Goal: Transaction & Acquisition: Purchase product/service

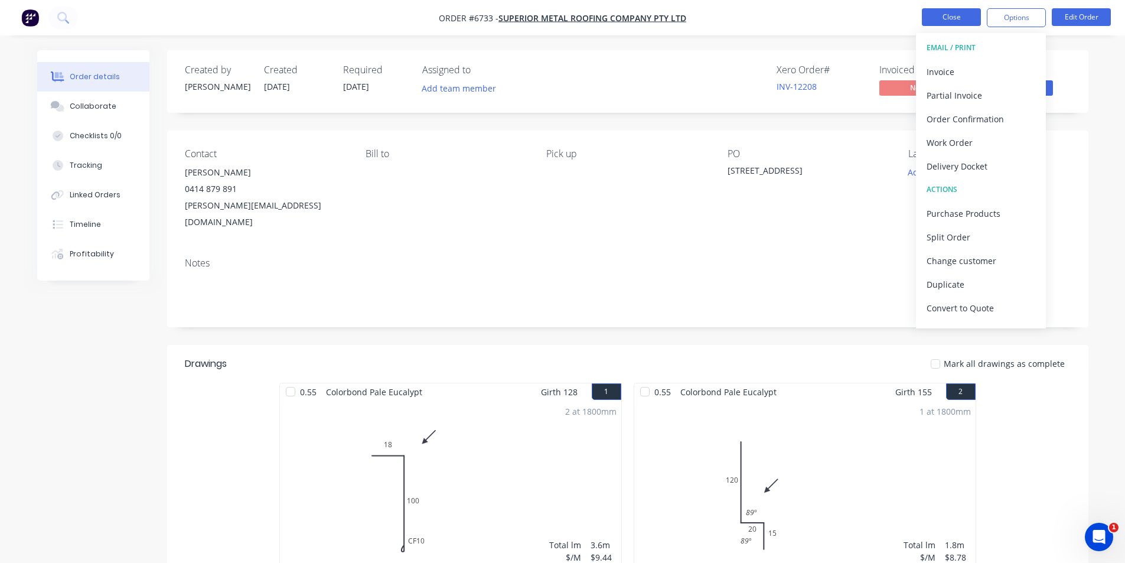
click at [949, 19] on button "Close" at bounding box center [951, 17] width 59 height 18
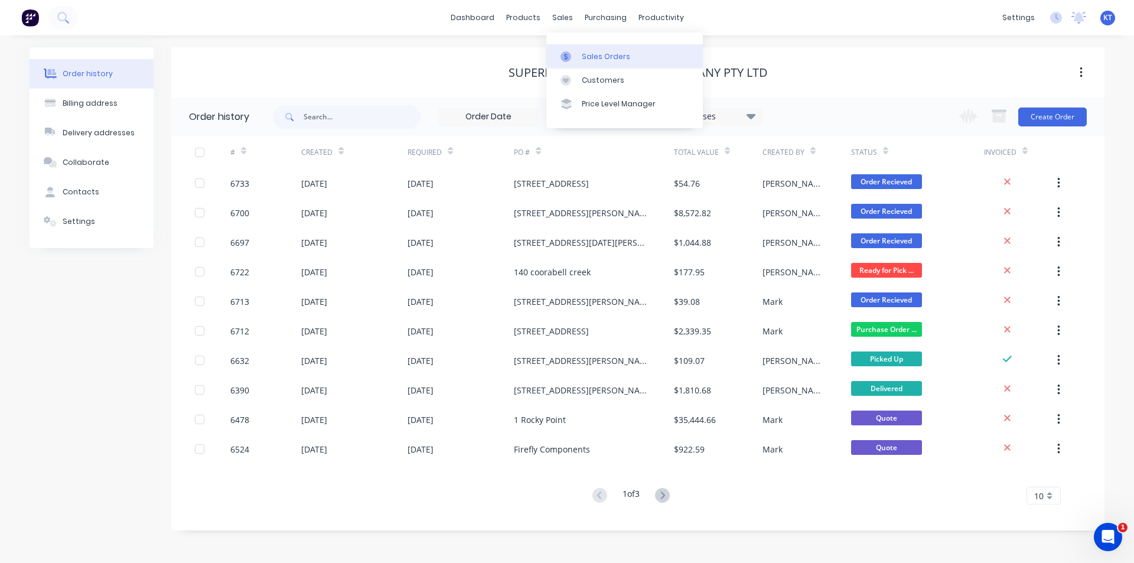
click at [576, 52] on div at bounding box center [570, 56] width 18 height 11
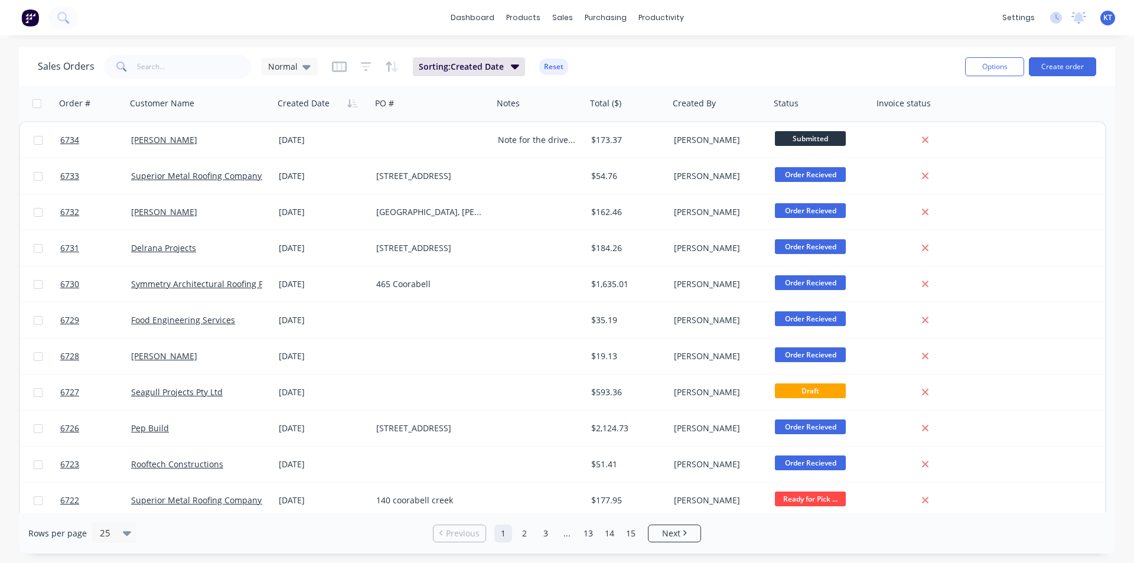
drag, startPoint x: 132, startPoint y: 77, endPoint x: 155, endPoint y: 66, distance: 25.6
click at [133, 77] on span at bounding box center [120, 67] width 33 height 24
click at [161, 63] on input "text" at bounding box center [194, 67] width 115 height 24
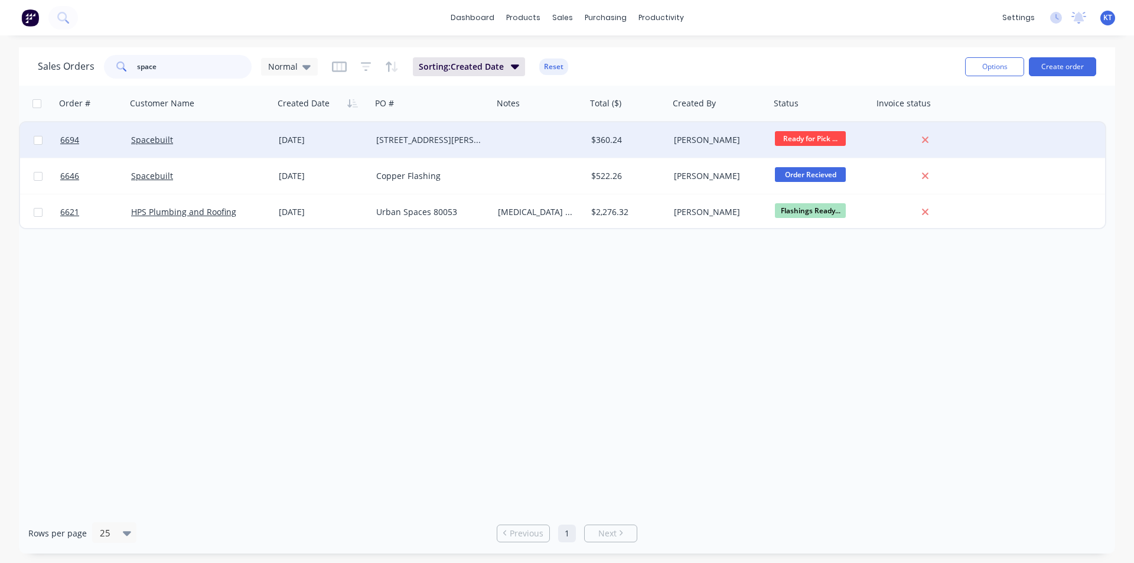
type input "space"
click at [352, 135] on div "[DATE]" at bounding box center [323, 140] width 88 height 12
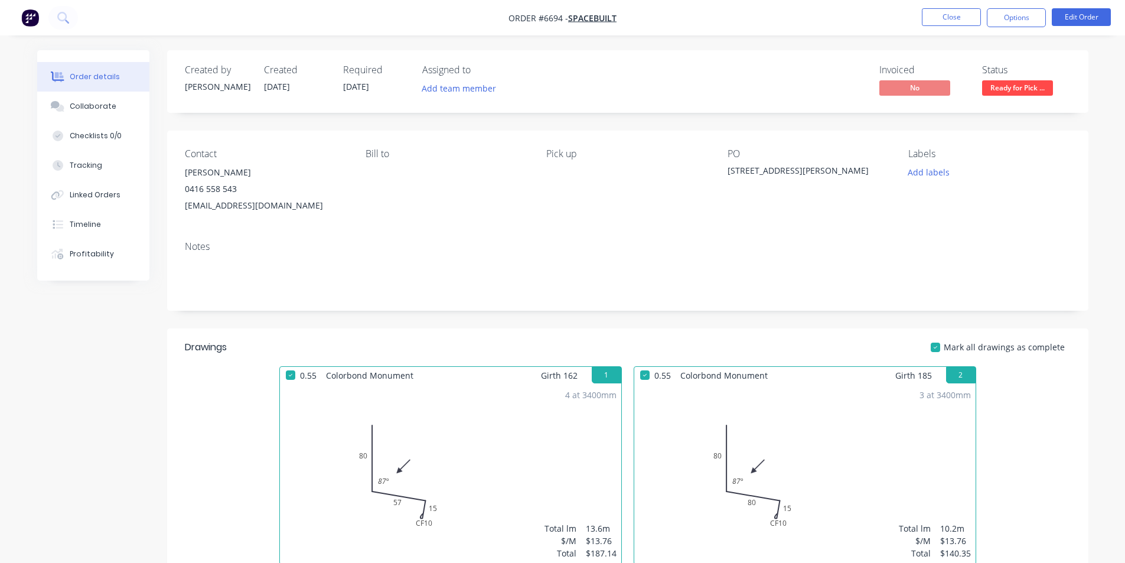
click at [1009, 94] on span "Ready for Pick ..." at bounding box center [1017, 87] width 71 height 15
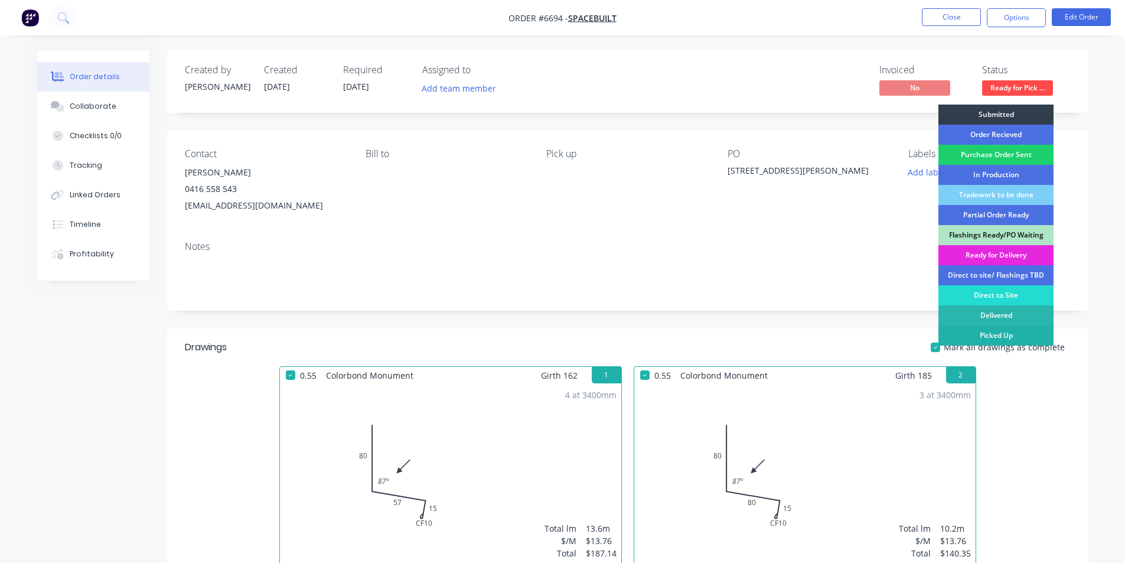
click at [996, 336] on div "Picked Up" at bounding box center [996, 335] width 115 height 20
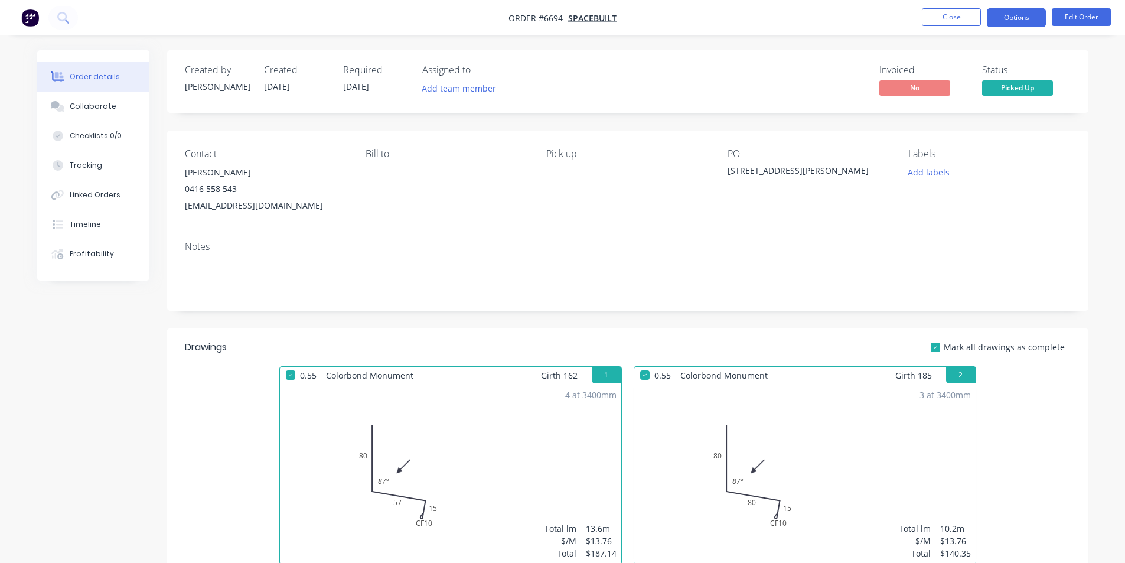
click at [1004, 14] on button "Options" at bounding box center [1016, 17] width 59 height 19
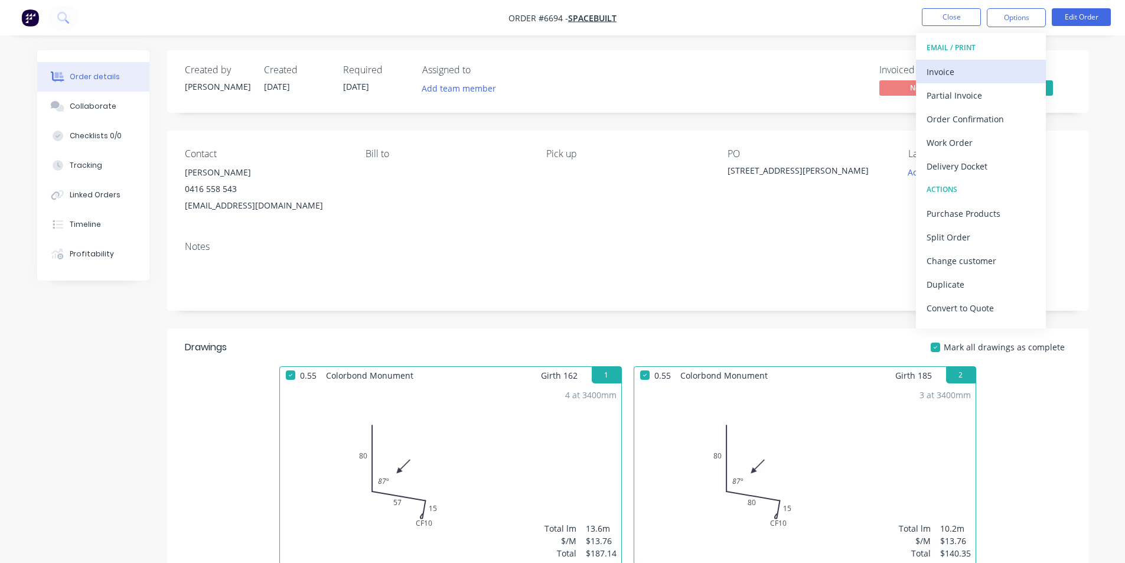
click at [934, 62] on button "Invoice" at bounding box center [981, 72] width 130 height 24
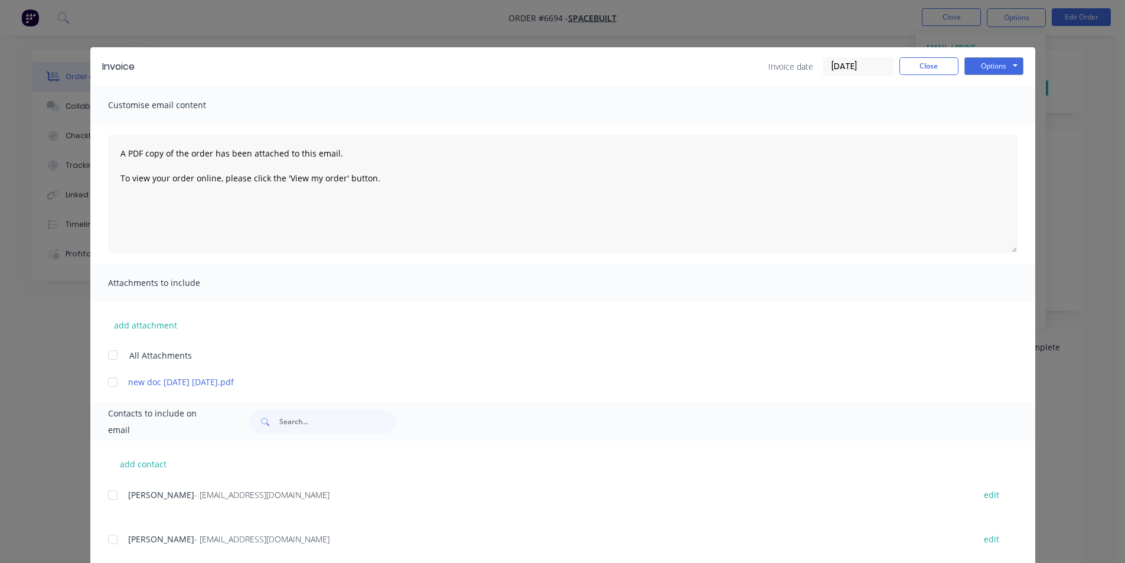
scroll to position [29, 0]
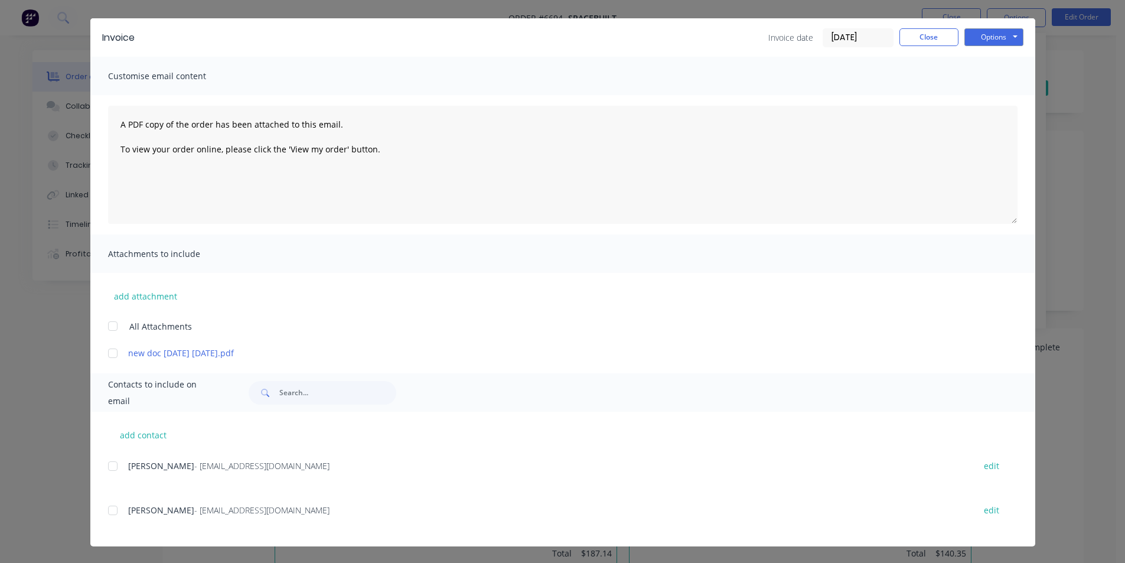
click at [110, 460] on div at bounding box center [113, 466] width 24 height 24
drag, startPoint x: 966, startPoint y: 39, endPoint x: 959, endPoint y: 104, distance: 65.4
click at [967, 40] on button "Options" at bounding box center [994, 37] width 59 height 18
click at [986, 94] on button "Email" at bounding box center [1003, 96] width 76 height 19
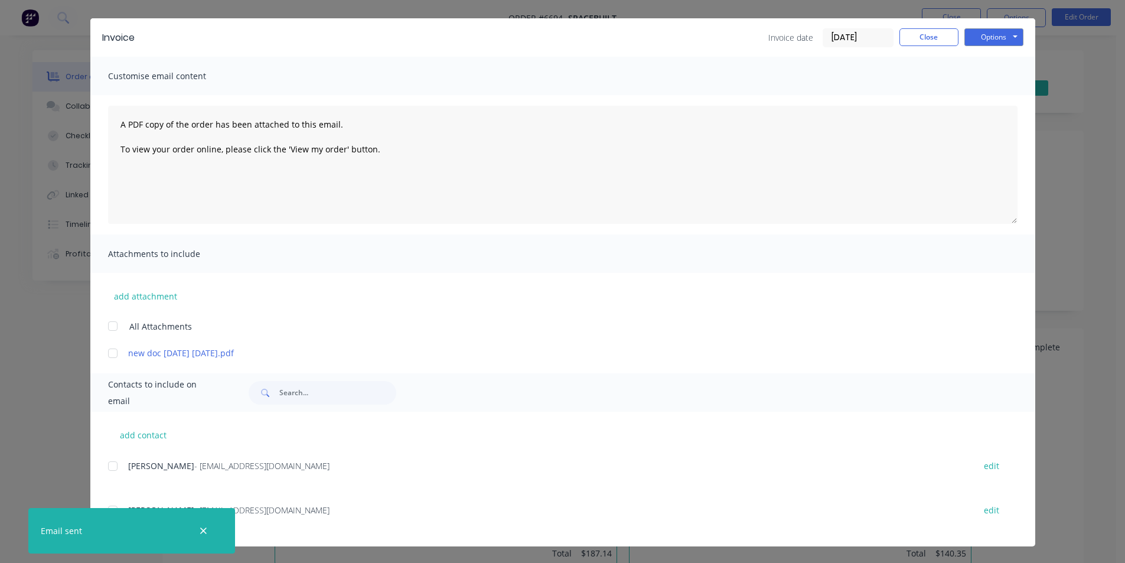
scroll to position [0, 0]
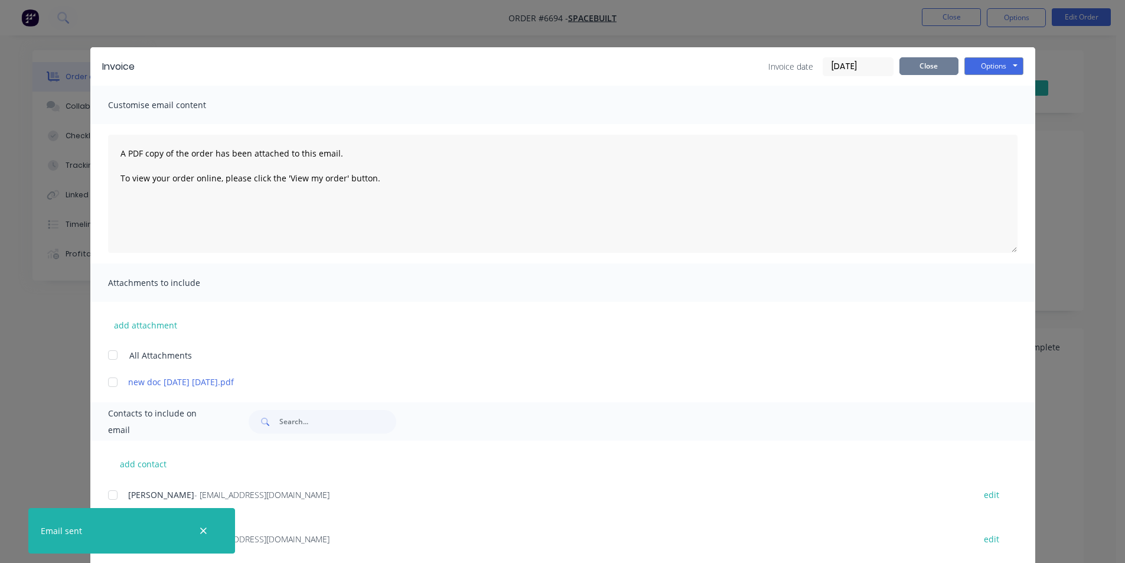
click at [927, 61] on button "Close" at bounding box center [929, 66] width 59 height 18
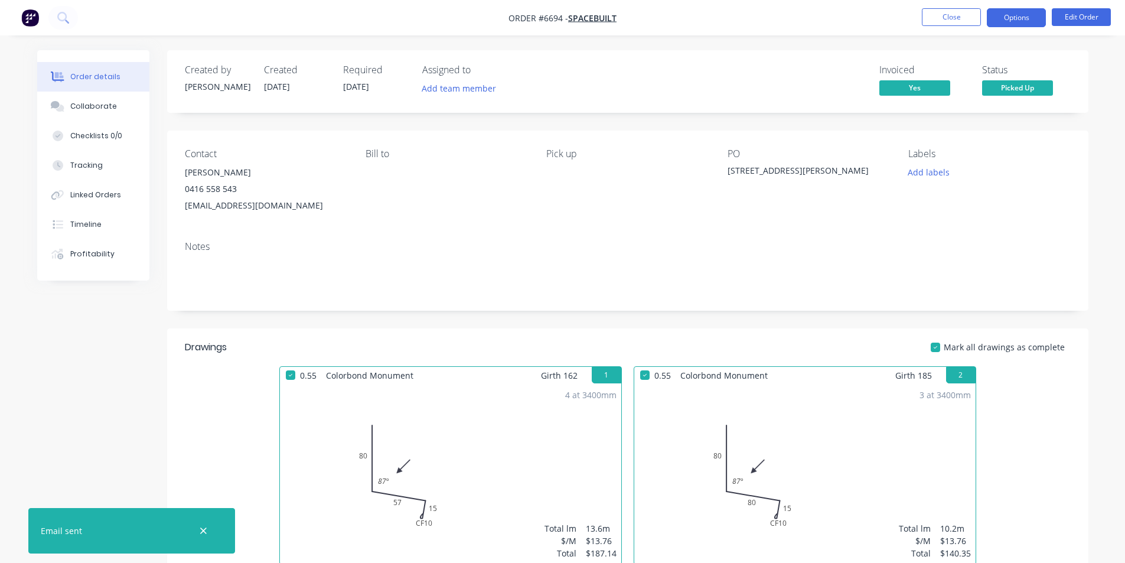
click at [1038, 11] on button "Options" at bounding box center [1016, 17] width 59 height 19
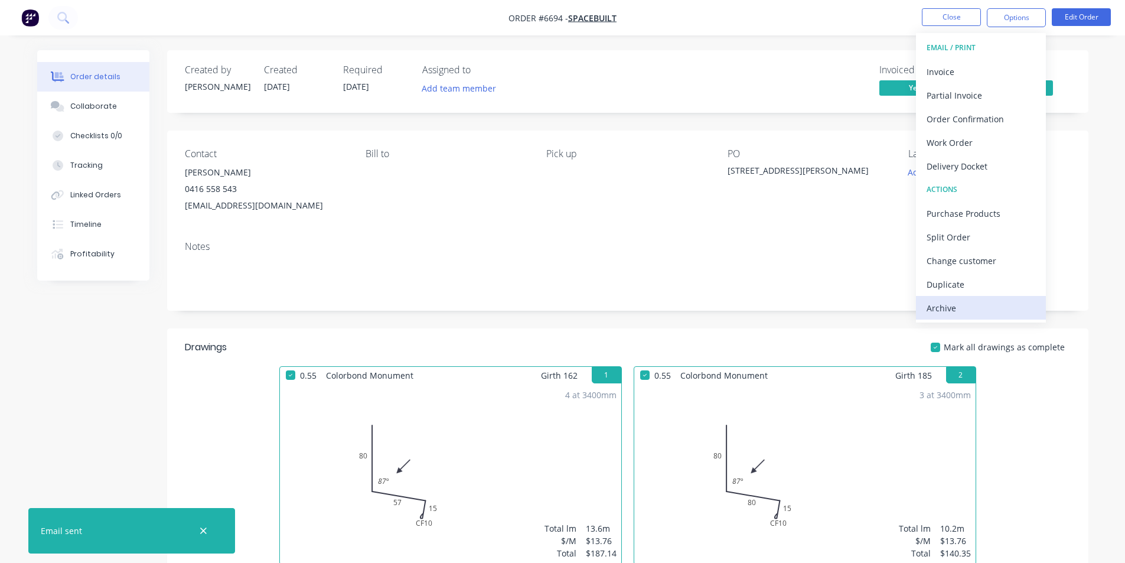
click at [955, 311] on div "Archive" at bounding box center [981, 307] width 109 height 17
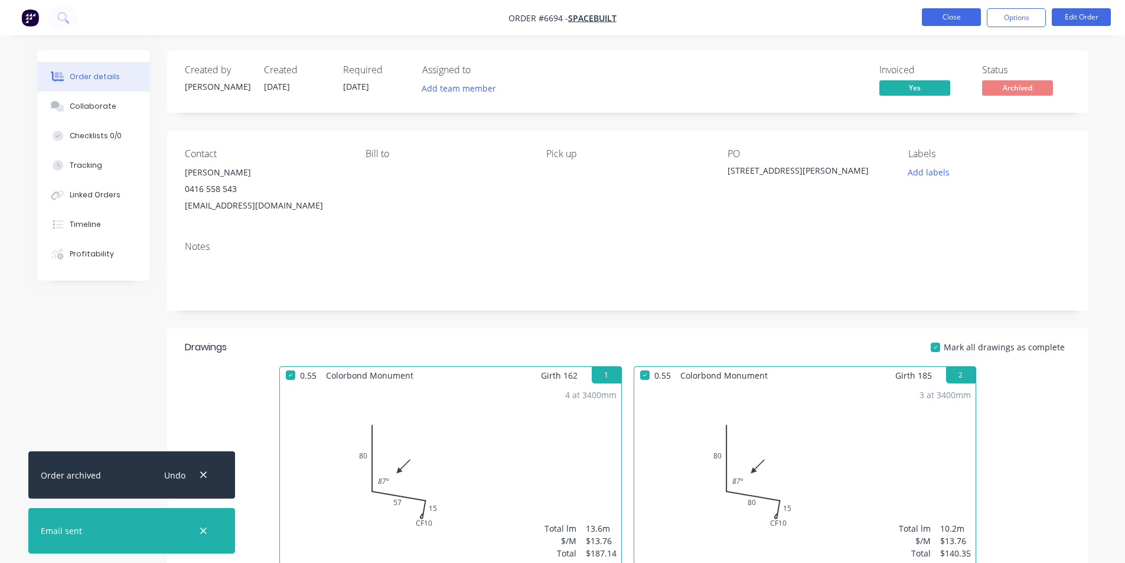
click at [949, 16] on button "Close" at bounding box center [951, 17] width 59 height 18
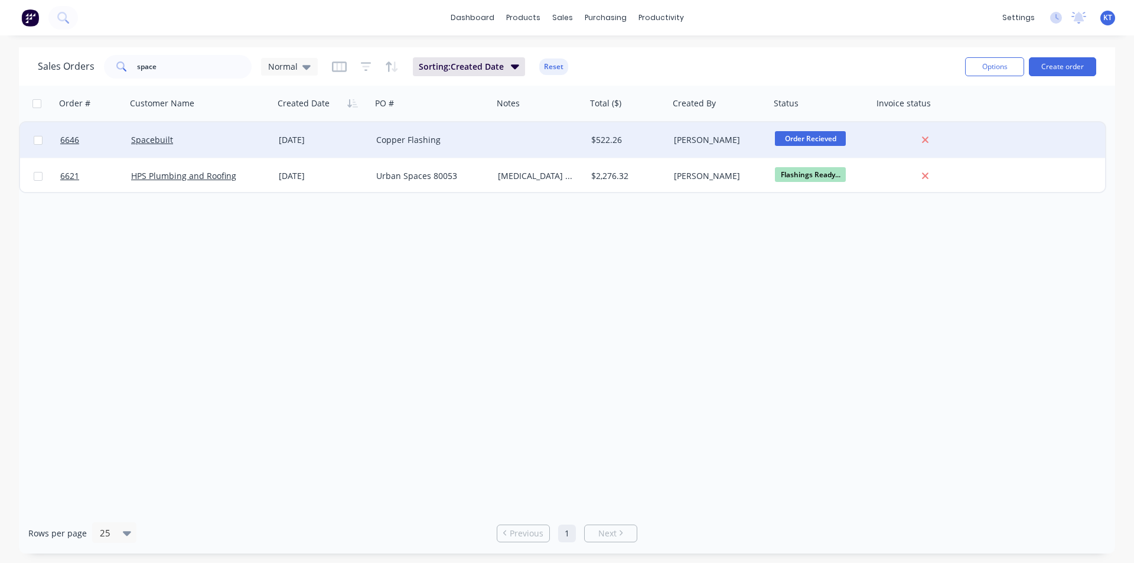
click at [387, 154] on div "Copper Flashing" at bounding box center [433, 139] width 122 height 35
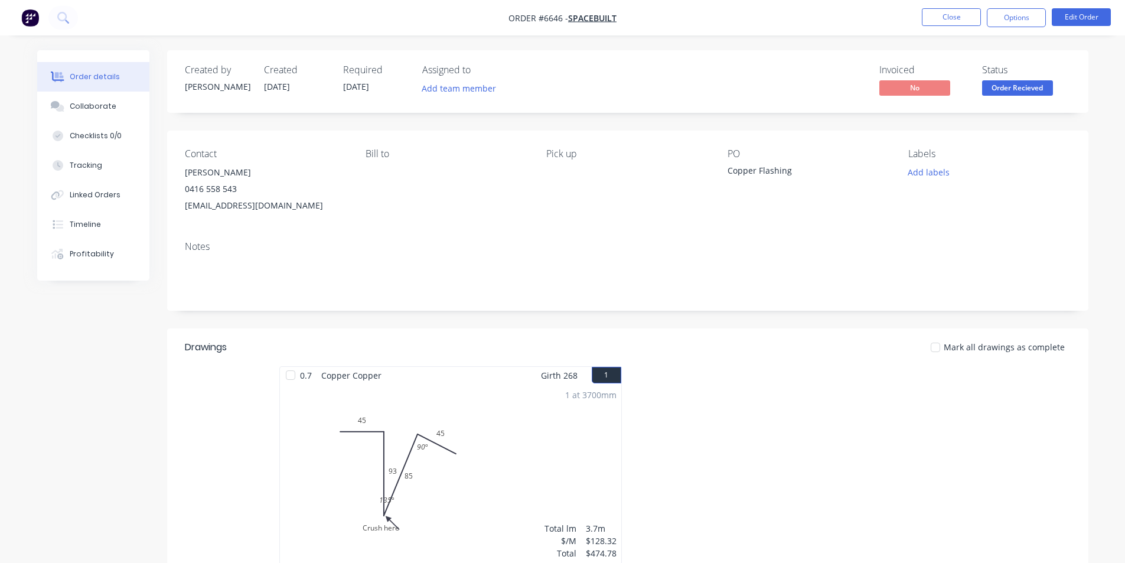
click at [1022, 91] on span "Order Recieved" at bounding box center [1017, 87] width 71 height 15
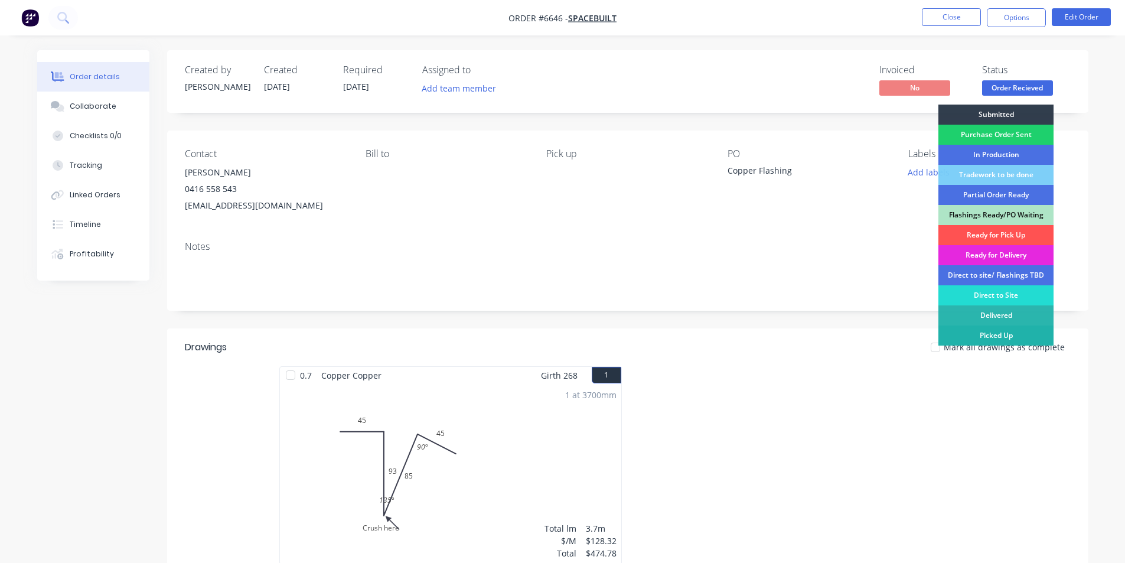
click at [986, 337] on div "Picked Up" at bounding box center [996, 335] width 115 height 20
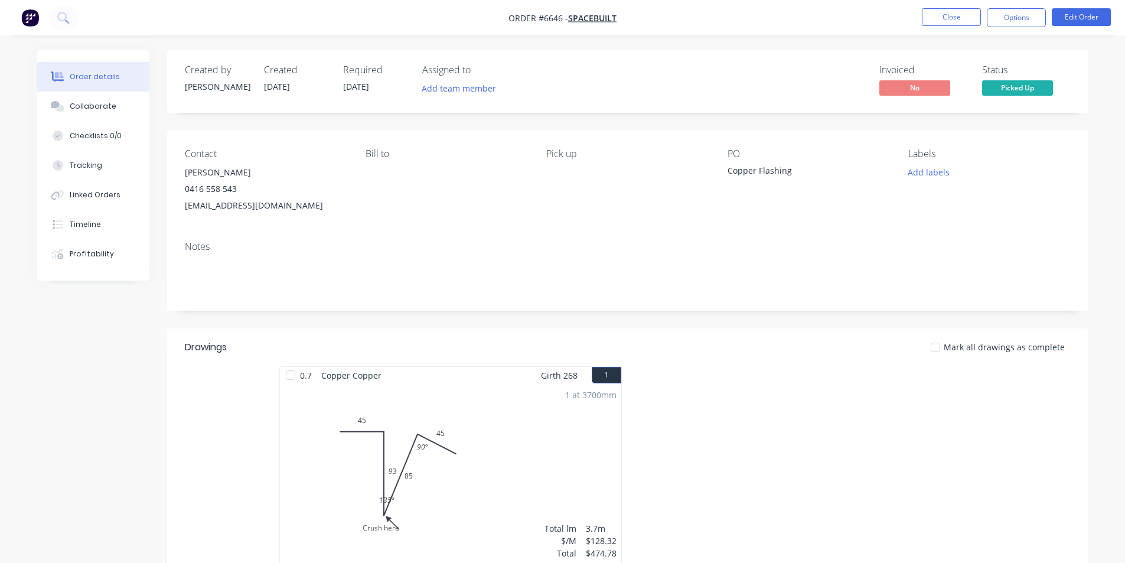
click at [945, 338] on div at bounding box center [936, 347] width 24 height 24
click at [1011, 3] on nav "Order #6646 - Spacebuilt Close Options Edit Order" at bounding box center [562, 17] width 1125 height 35
click at [1002, 23] on button "Options" at bounding box center [1016, 17] width 59 height 19
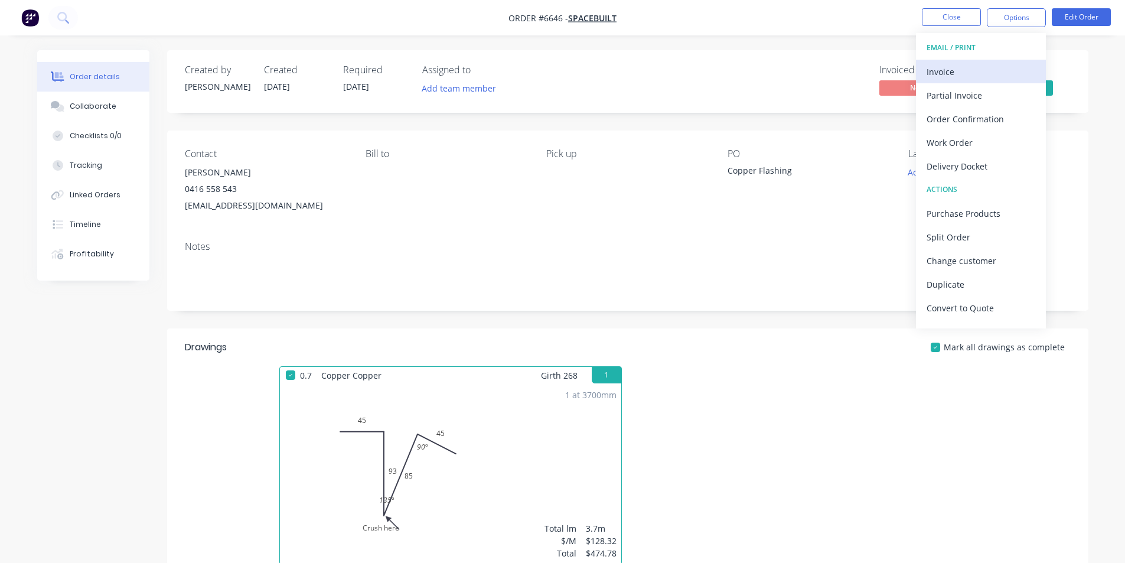
click at [989, 75] on div "Invoice" at bounding box center [981, 71] width 109 height 17
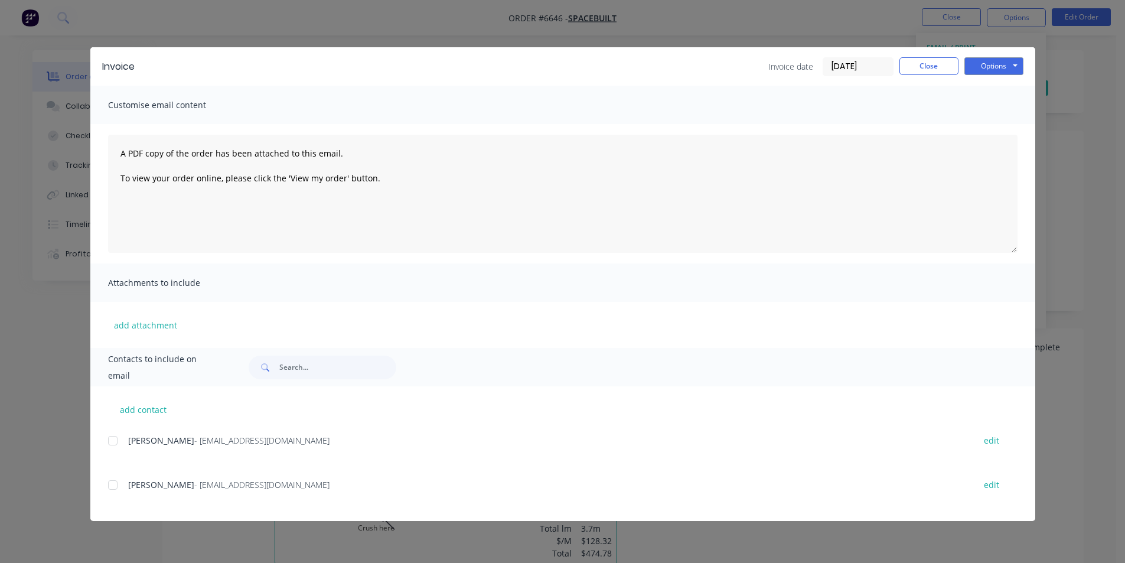
drag, startPoint x: 116, startPoint y: 439, endPoint x: 888, endPoint y: 106, distance: 840.0
click at [118, 440] on div at bounding box center [113, 441] width 24 height 24
click at [1015, 61] on button "Options" at bounding box center [994, 66] width 59 height 18
click at [990, 131] on button "Email" at bounding box center [1003, 125] width 76 height 19
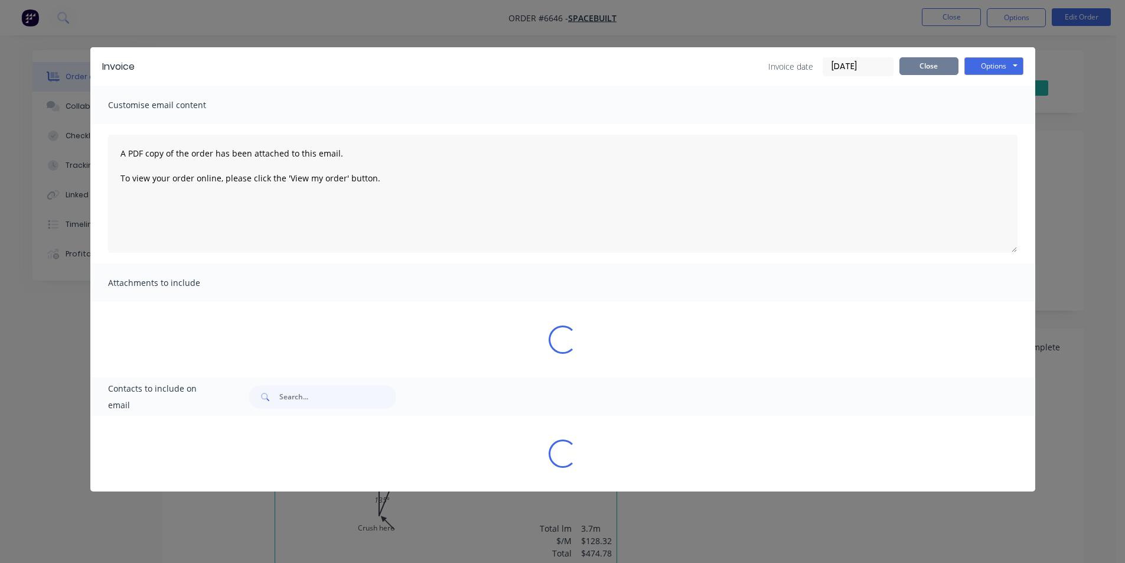
click at [923, 69] on button "Close" at bounding box center [929, 66] width 59 height 18
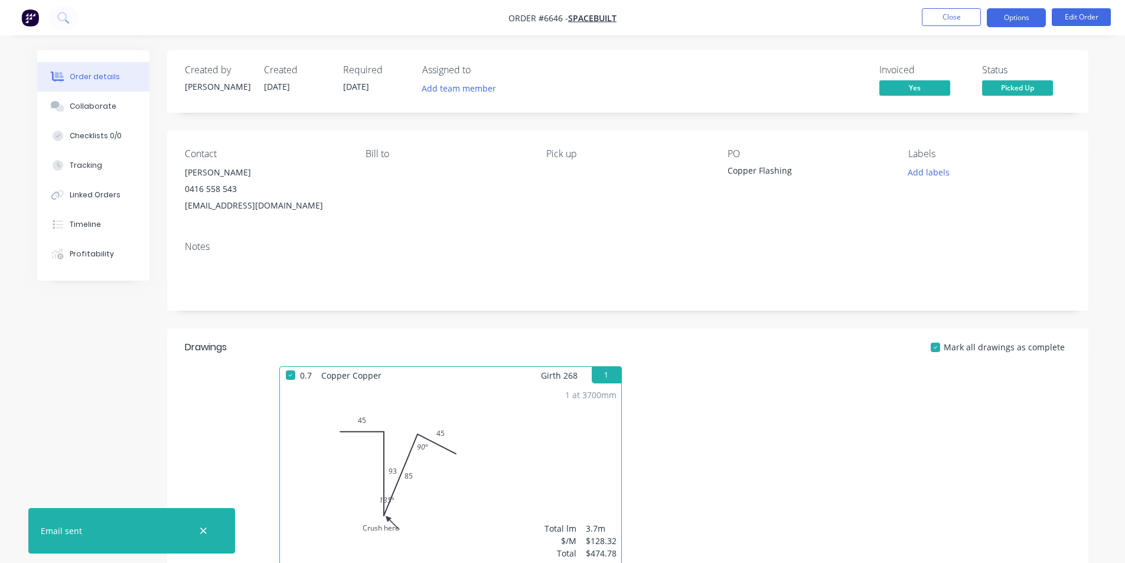
click at [1014, 24] on button "Options" at bounding box center [1016, 17] width 59 height 19
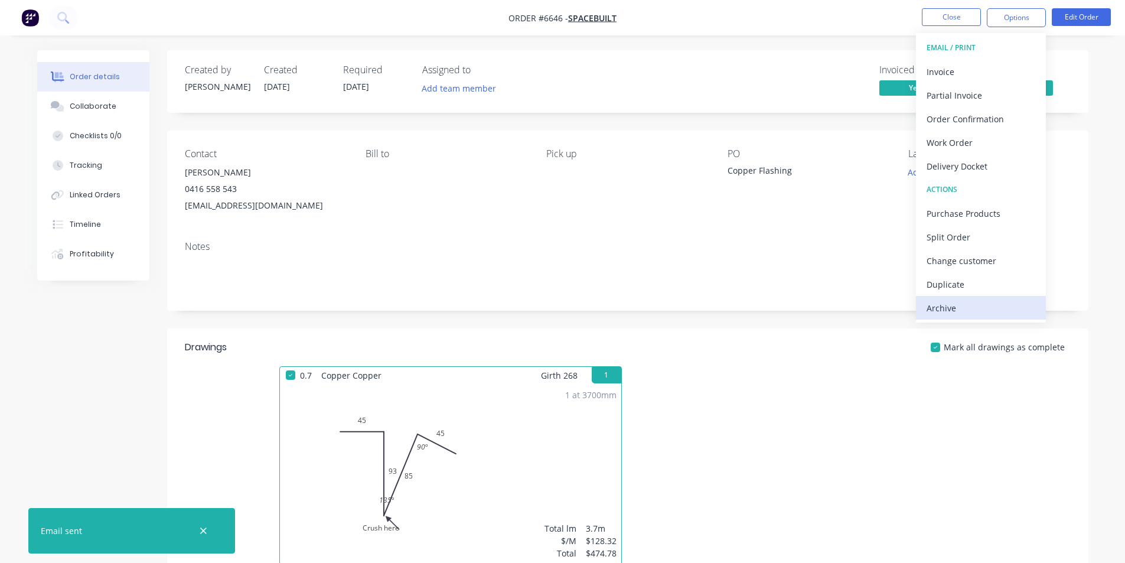
click at [986, 309] on div "Archive" at bounding box center [981, 307] width 109 height 17
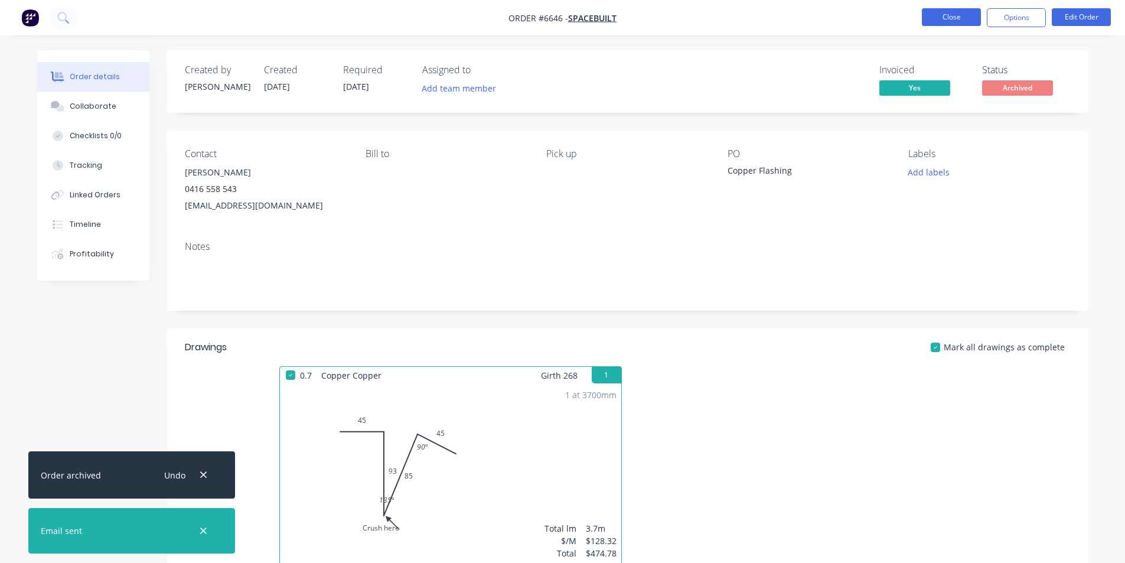
click at [949, 19] on button "Close" at bounding box center [951, 17] width 59 height 18
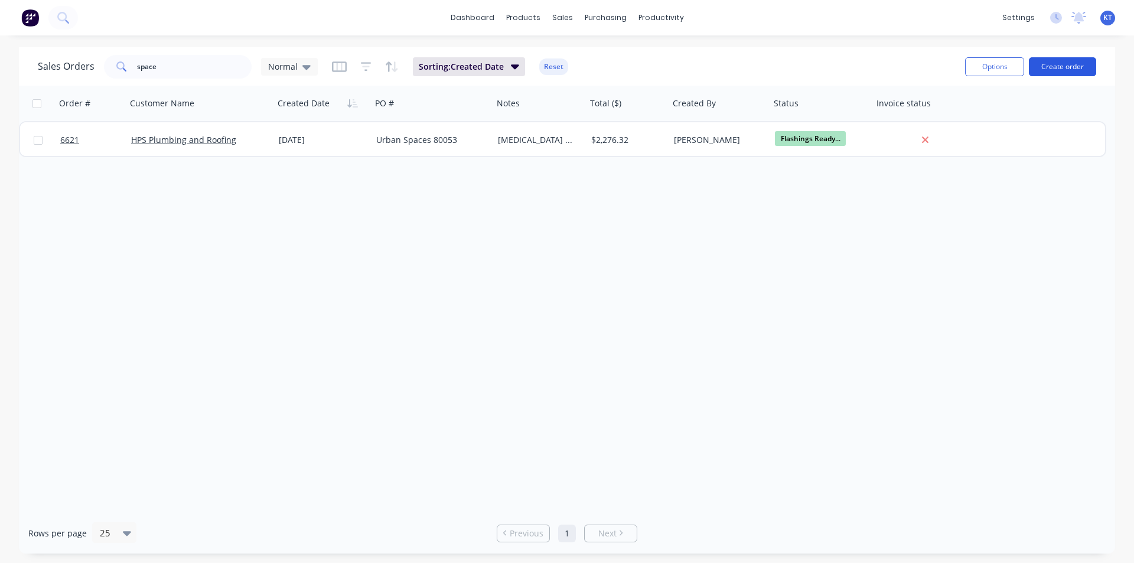
click at [1065, 74] on button "Create order" at bounding box center [1062, 66] width 67 height 19
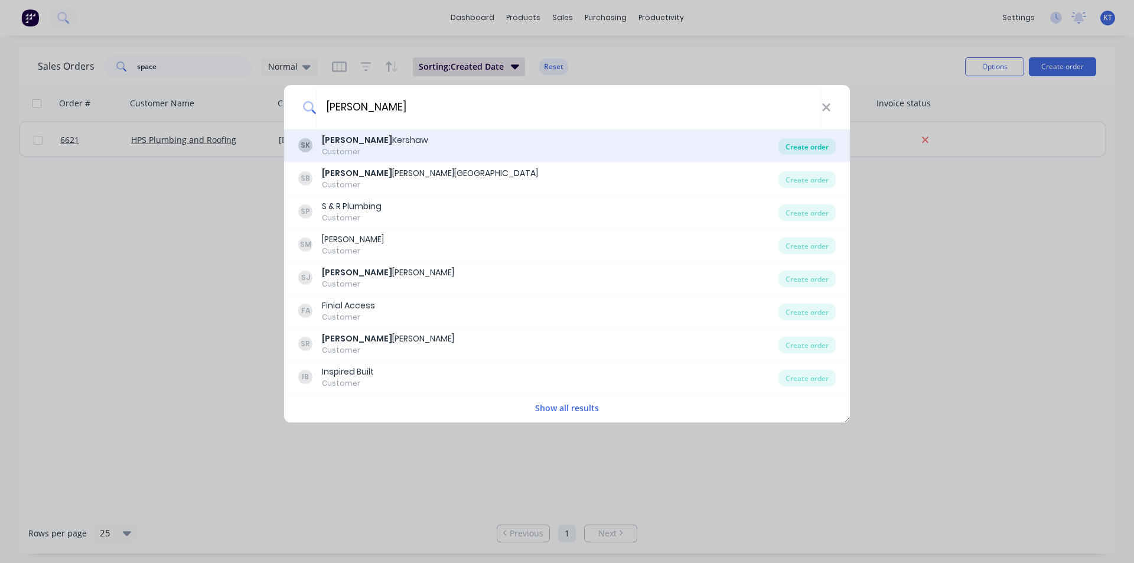
type input "[PERSON_NAME]"
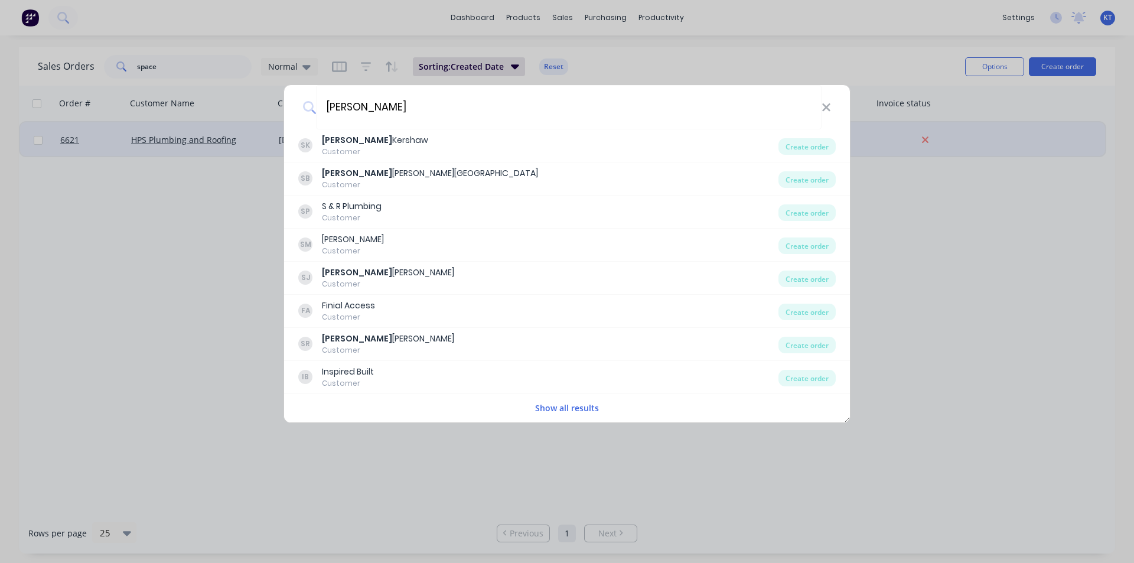
click at [802, 144] on div "Create order" at bounding box center [806, 146] width 57 height 17
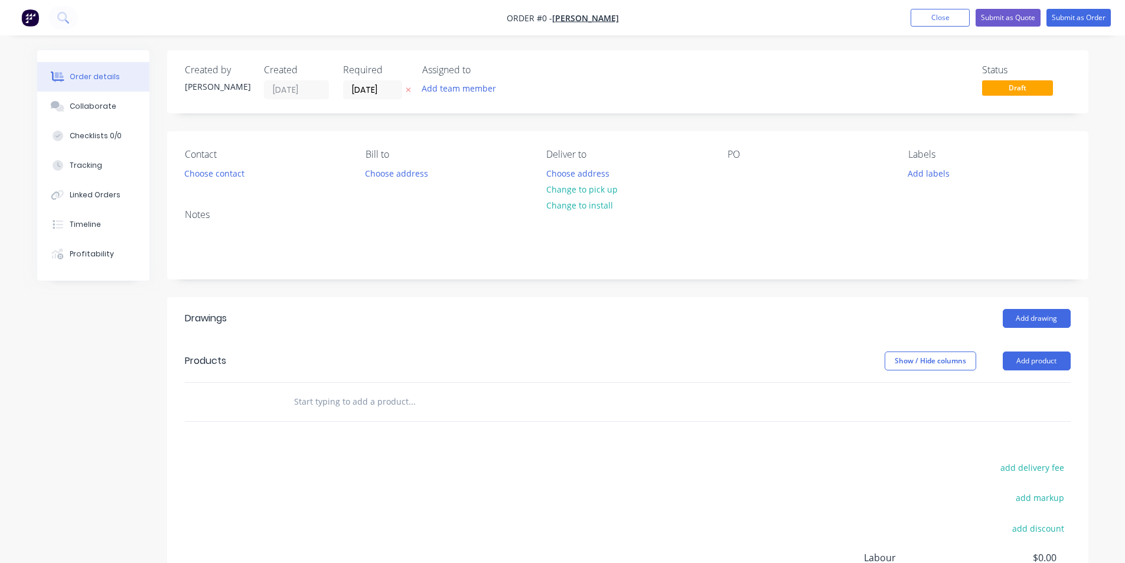
click at [228, 162] on div "Contact Choose contact" at bounding box center [266, 165] width 162 height 33
click at [226, 176] on button "Choose contact" at bounding box center [214, 173] width 73 height 16
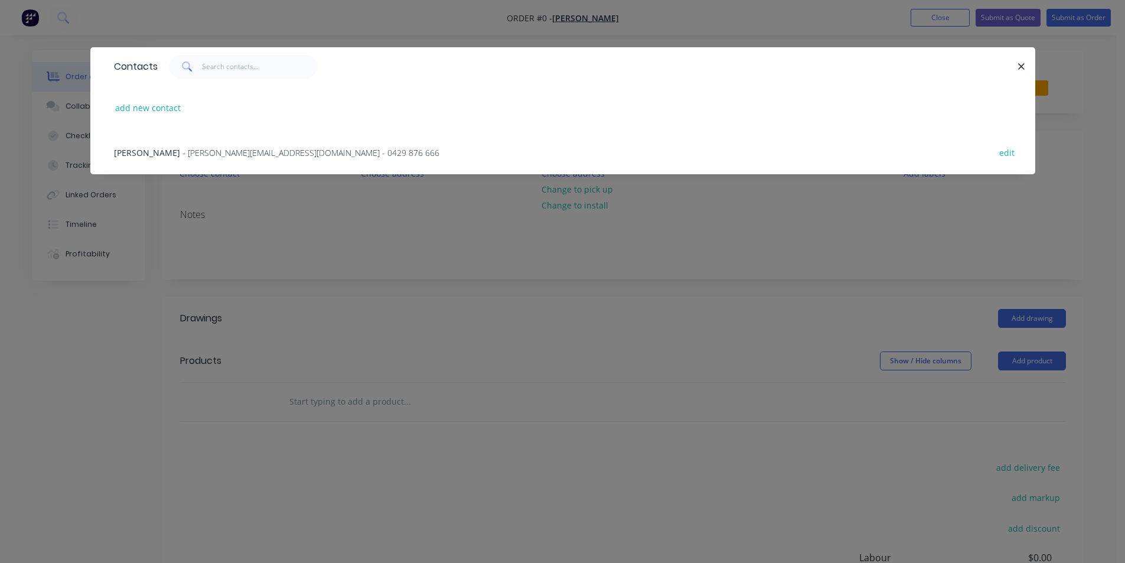
click at [232, 148] on span "- [PERSON_NAME][EMAIL_ADDRESS][DOMAIN_NAME] - 0429 876 666" at bounding box center [311, 152] width 257 height 11
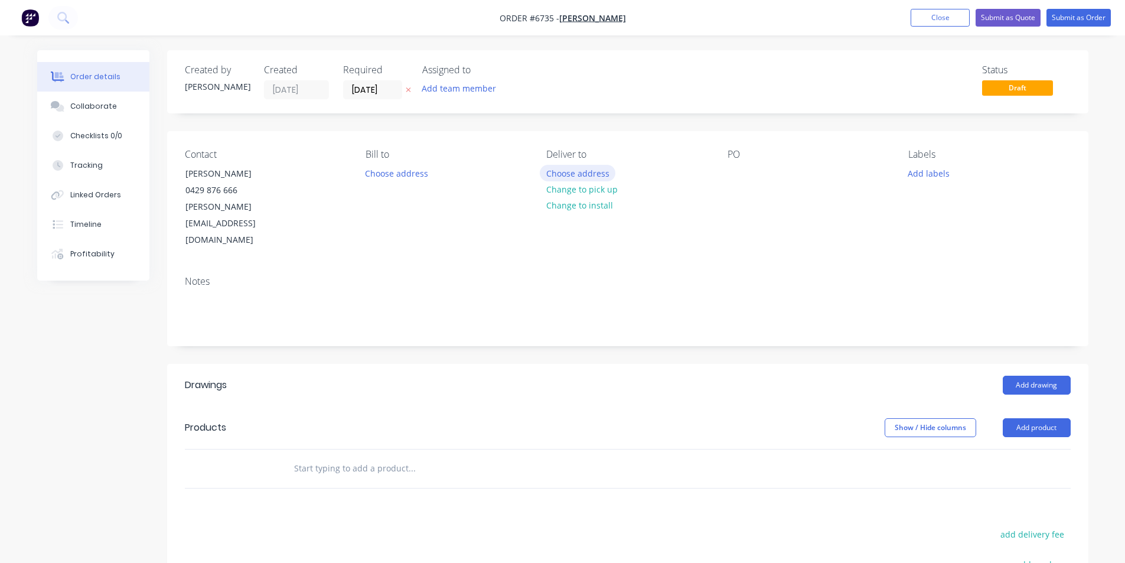
click at [577, 180] on button "Choose address" at bounding box center [578, 173] width 76 height 16
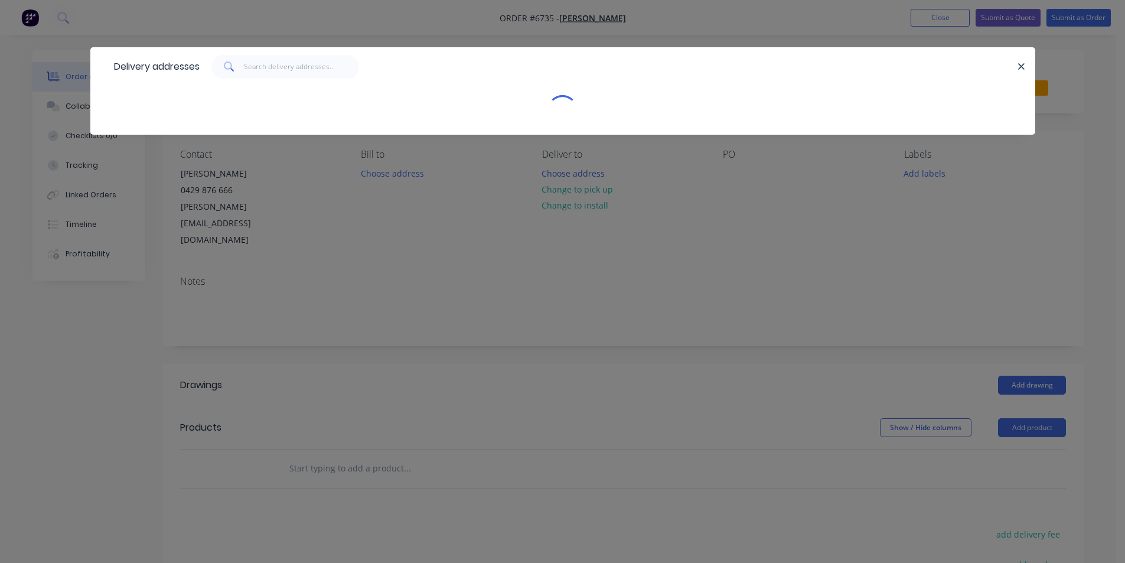
click at [579, 195] on div "Delivery addresses" at bounding box center [562, 281] width 1125 height 563
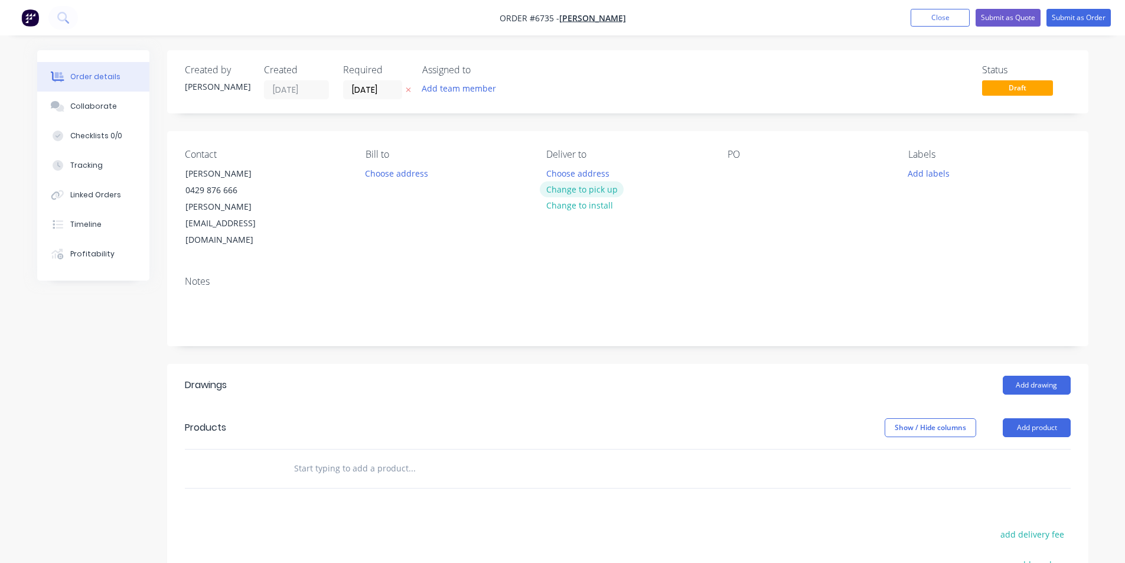
click at [589, 185] on button "Change to pick up" at bounding box center [582, 189] width 84 height 16
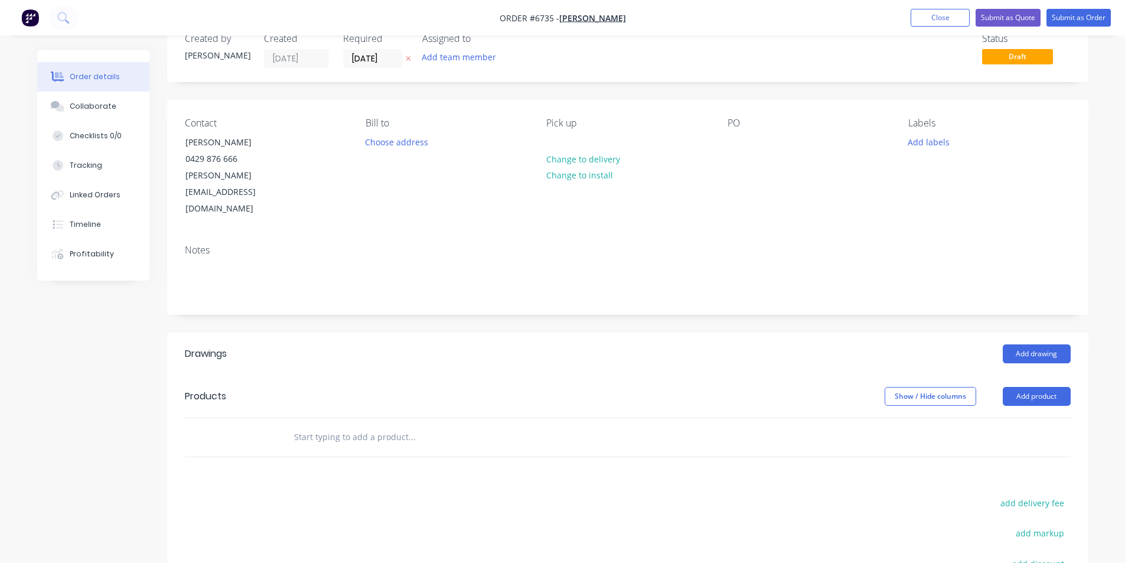
scroll to position [177, 0]
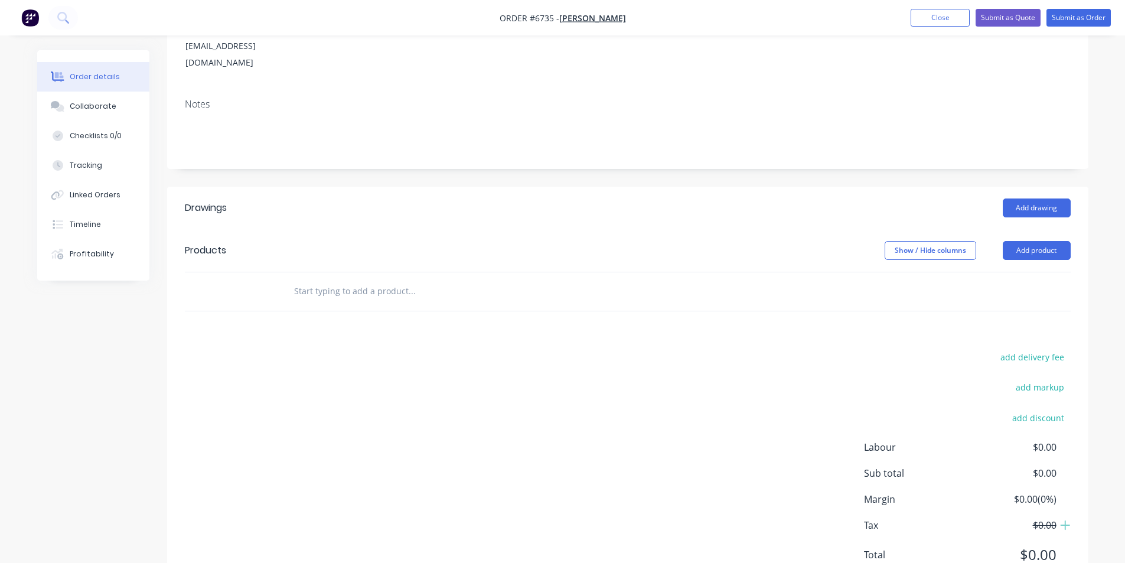
click at [998, 198] on div "Add drawing" at bounding box center [722, 207] width 698 height 19
click at [1058, 198] on button "Add drawing" at bounding box center [1037, 207] width 68 height 19
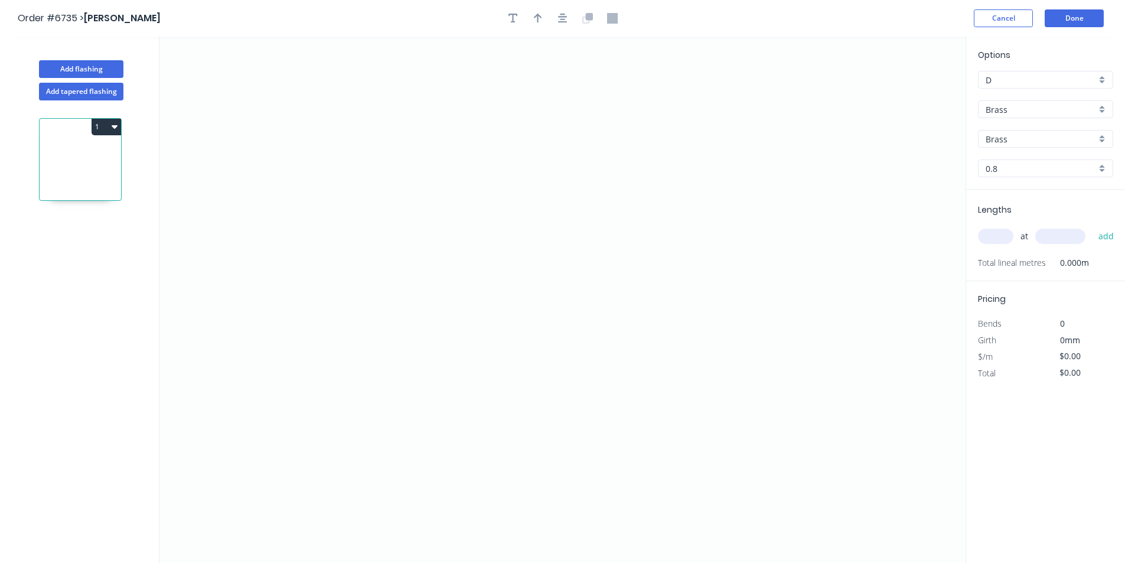
click at [1011, 109] on input "Brass" at bounding box center [1041, 109] width 110 height 12
click at [1005, 160] on div "Colorbond" at bounding box center [1046, 152] width 134 height 21
type input "Colorbond"
type input "Basalt"
type input "0.55"
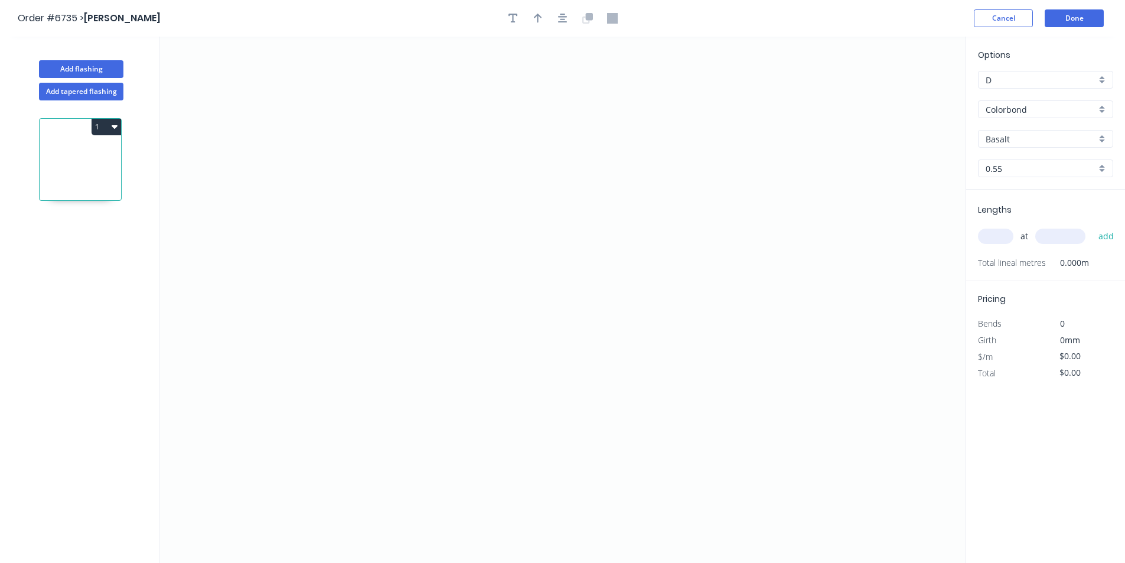
click at [1015, 143] on input "Basalt" at bounding box center [1041, 139] width 110 height 12
click at [1022, 224] on div "Cottage Green" at bounding box center [1046, 223] width 134 height 21
type input "Cottage Green"
click at [1019, 138] on input "Cottage Green" at bounding box center [1041, 139] width 110 height 12
click at [1008, 196] on div "Classic Cream" at bounding box center [1046, 203] width 134 height 21
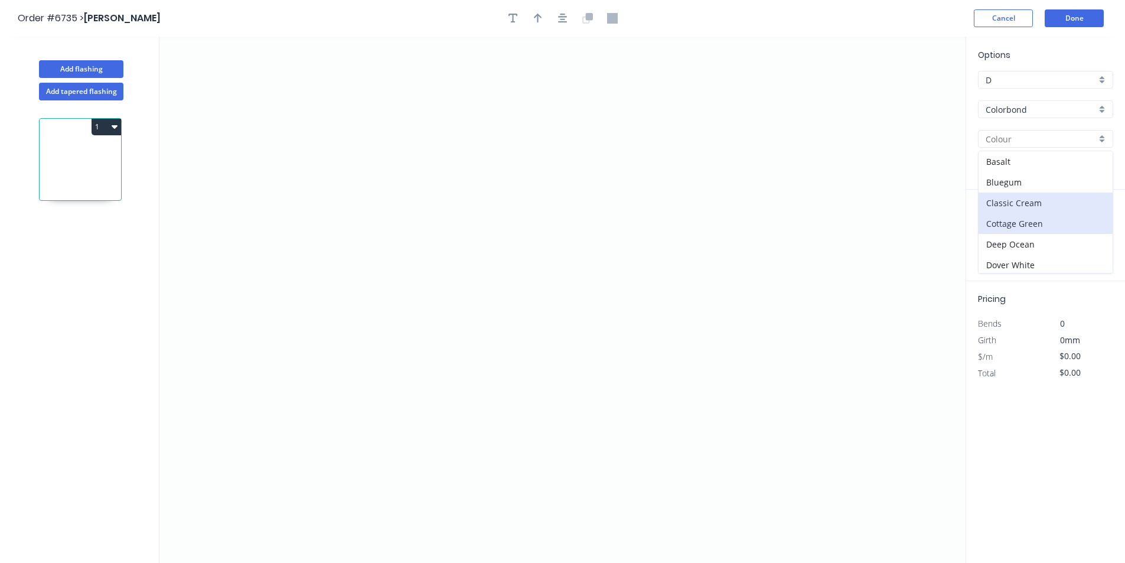
type input "Classic Cream"
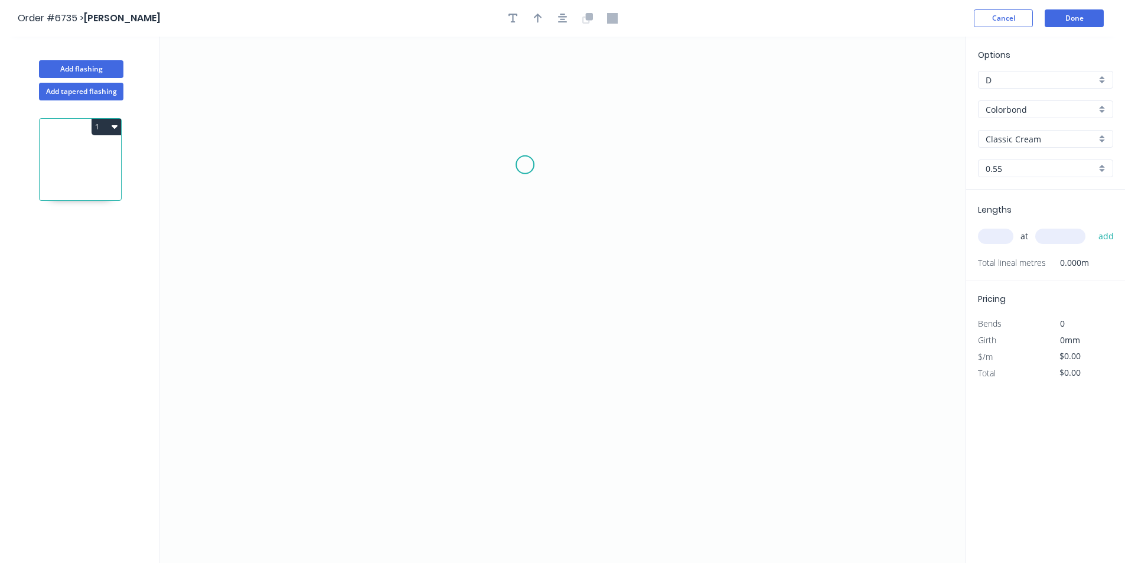
click at [525, 165] on icon "0" at bounding box center [562, 300] width 806 height 526
click at [514, 281] on icon "0" at bounding box center [562, 300] width 806 height 526
click at [696, 281] on icon "0 ?" at bounding box center [562, 300] width 806 height 526
click at [693, 339] on icon "0 ? ? ? º" at bounding box center [562, 300] width 806 height 526
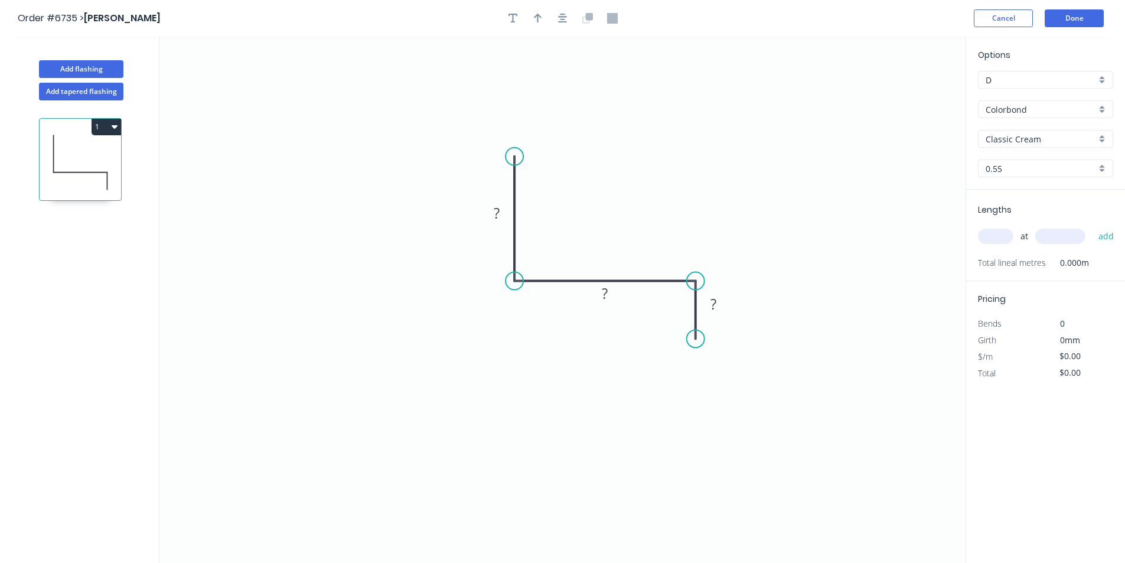
drag, startPoint x: 523, startPoint y: 160, endPoint x: 517, endPoint y: 157, distance: 6.9
click at [517, 157] on circle at bounding box center [515, 157] width 18 height 18
click at [554, 15] on button "button" at bounding box center [563, 18] width 18 height 18
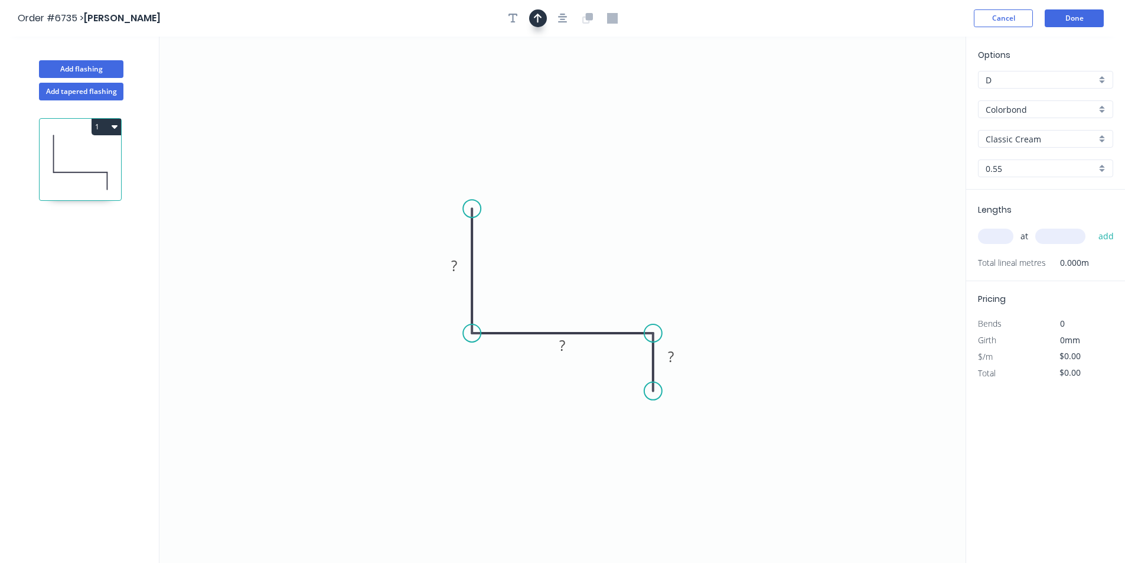
drag, startPoint x: 517, startPoint y: 22, endPoint x: 537, endPoint y: 22, distance: 20.1
click at [521, 24] on div at bounding box center [563, 18] width 124 height 18
click at [539, 21] on icon "button" at bounding box center [538, 18] width 8 height 11
drag, startPoint x: 900, startPoint y: 90, endPoint x: 914, endPoint y: 94, distance: 14.0
click at [913, 94] on icon "0 ? ? ?" at bounding box center [562, 300] width 806 height 526
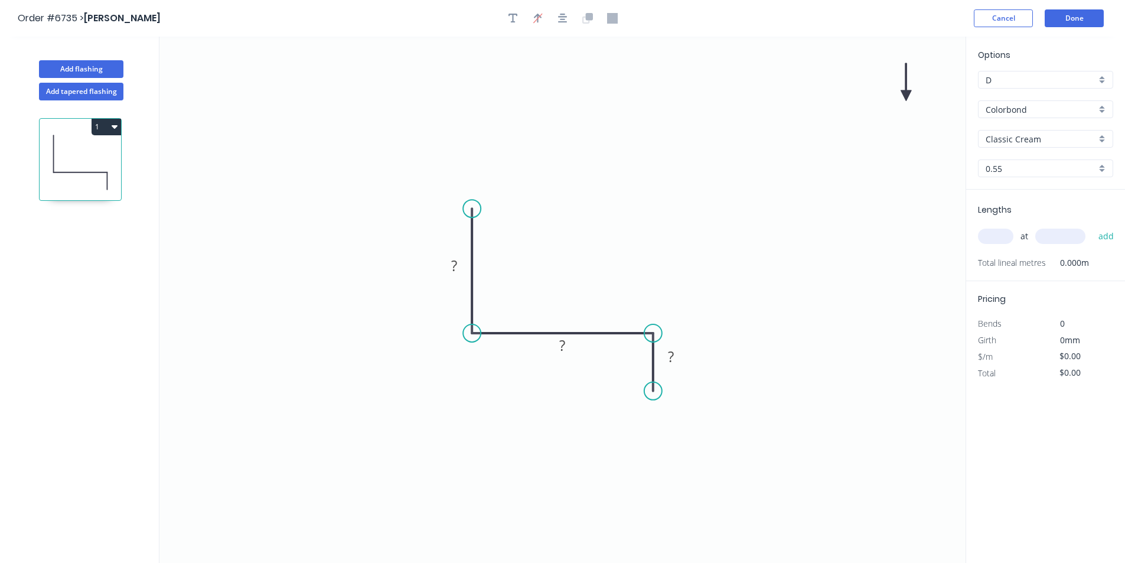
click at [908, 92] on icon at bounding box center [906, 82] width 11 height 38
drag, startPoint x: 908, startPoint y: 92, endPoint x: 554, endPoint y: 301, distance: 411.0
click at [554, 302] on icon at bounding box center [562, 292] width 34 height 34
click at [456, 268] on tspan "?" at bounding box center [454, 265] width 6 height 19
click at [659, 427] on div "Crush & Fold" at bounding box center [711, 430] width 119 height 24
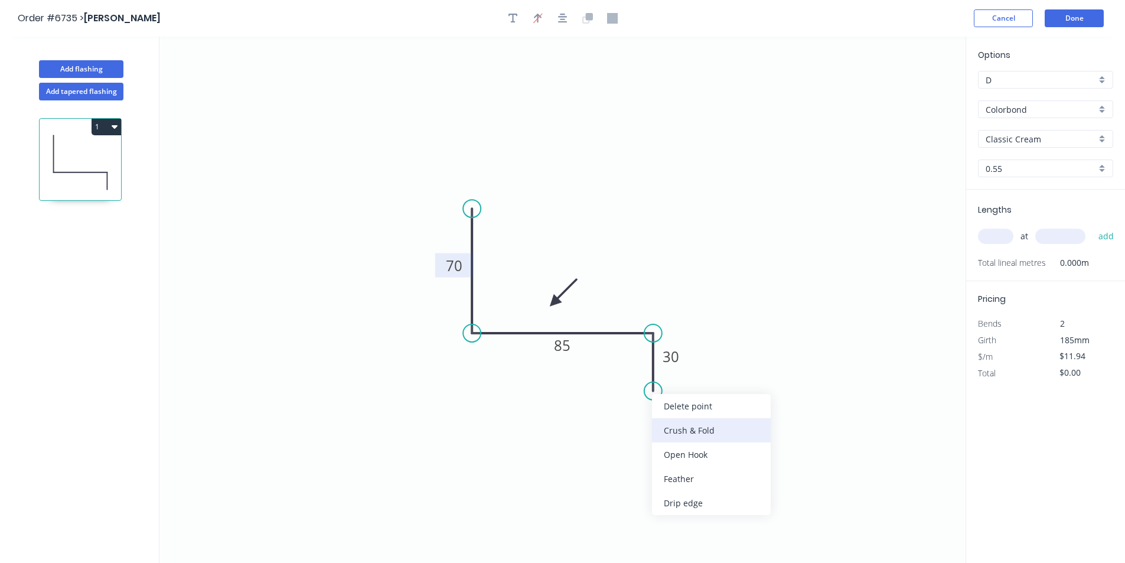
type input "$13.76"
click at [682, 434] on div "Flip bend" at bounding box center [718, 434] width 119 height 24
click at [1002, 226] on div "at add" at bounding box center [1047, 236] width 138 height 20
click at [1000, 233] on input "text" at bounding box center [995, 236] width 35 height 15
type input "3"
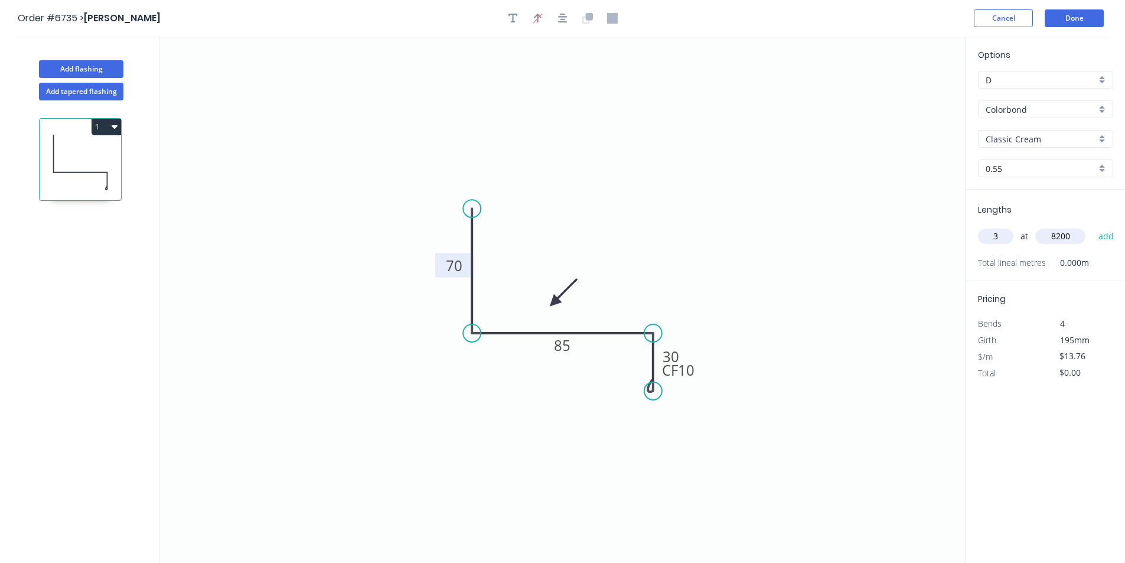
type input "8200"
click at [1093, 226] on button "add" at bounding box center [1107, 236] width 28 height 20
type input "$338.50"
click at [105, 63] on button "Add flashing" at bounding box center [81, 69] width 84 height 18
type input "$0.00"
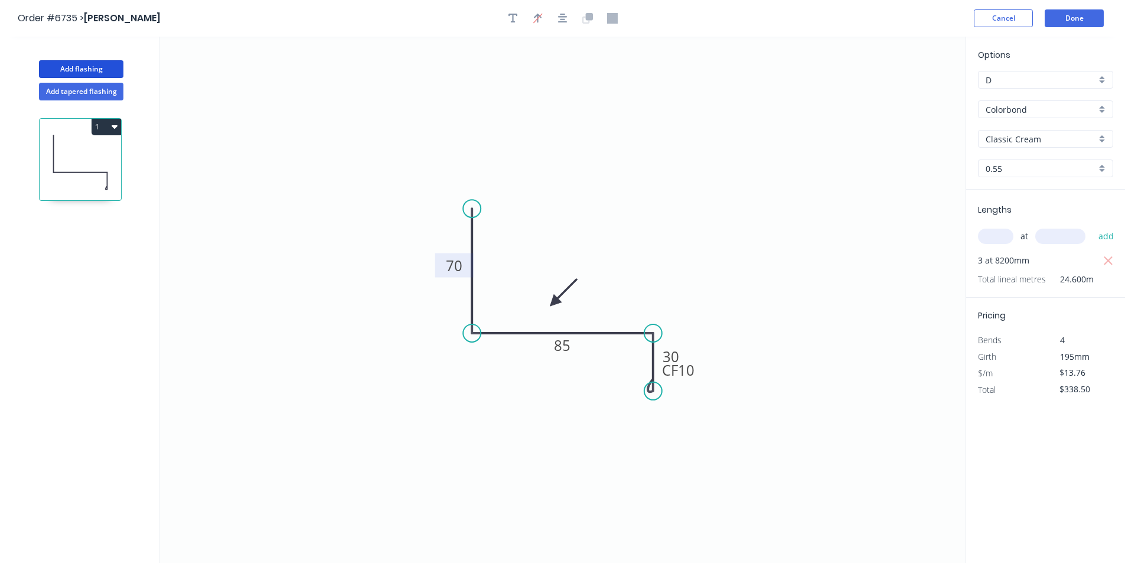
type input "$0.00"
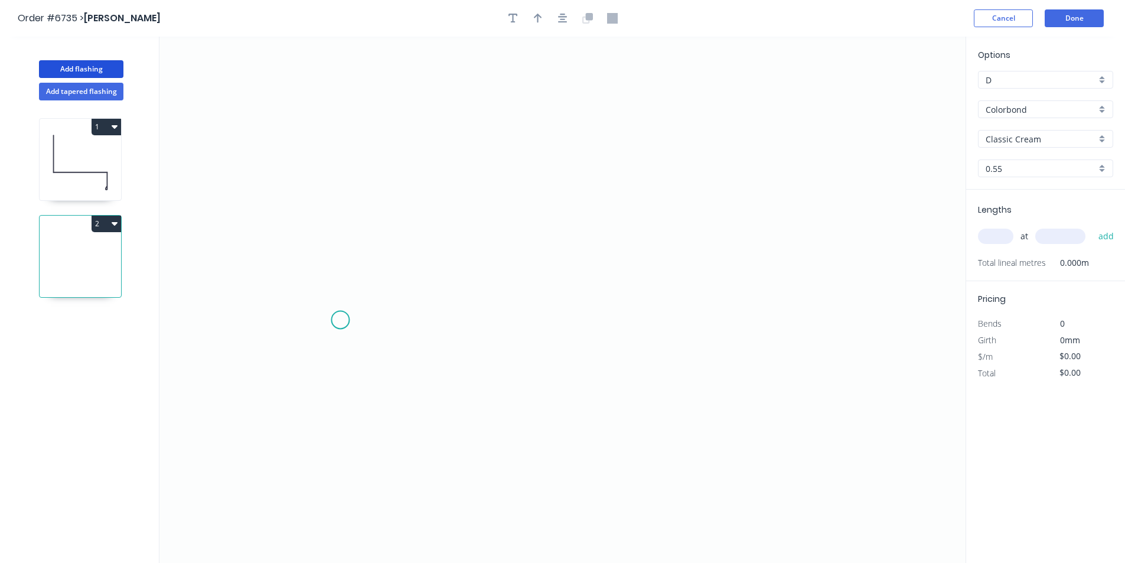
click at [338, 319] on icon "0" at bounding box center [562, 300] width 806 height 526
click at [333, 213] on icon "0" at bounding box center [562, 300] width 806 height 526
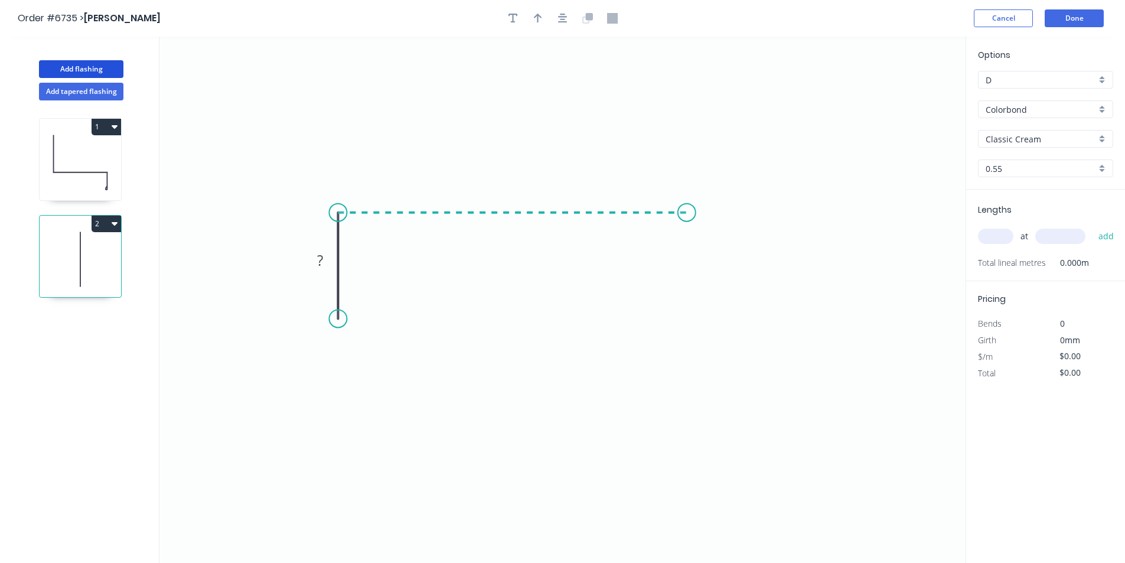
click at [687, 214] on icon "0 ?" at bounding box center [562, 300] width 806 height 526
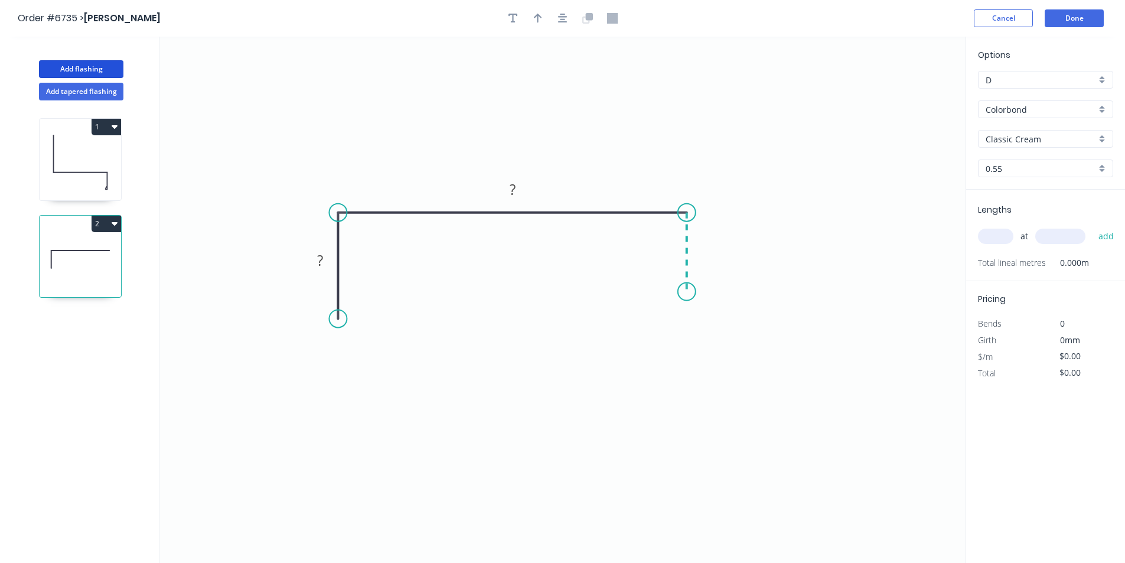
click at [686, 292] on icon "0 ? ?" at bounding box center [562, 300] width 806 height 526
click at [703, 331] on div "Crush & Fold" at bounding box center [745, 332] width 119 height 24
click at [704, 332] on div "Flip bend" at bounding box center [746, 333] width 119 height 24
click at [545, 18] on button "button" at bounding box center [538, 18] width 18 height 18
click at [563, 17] on icon "button" at bounding box center [562, 18] width 9 height 9
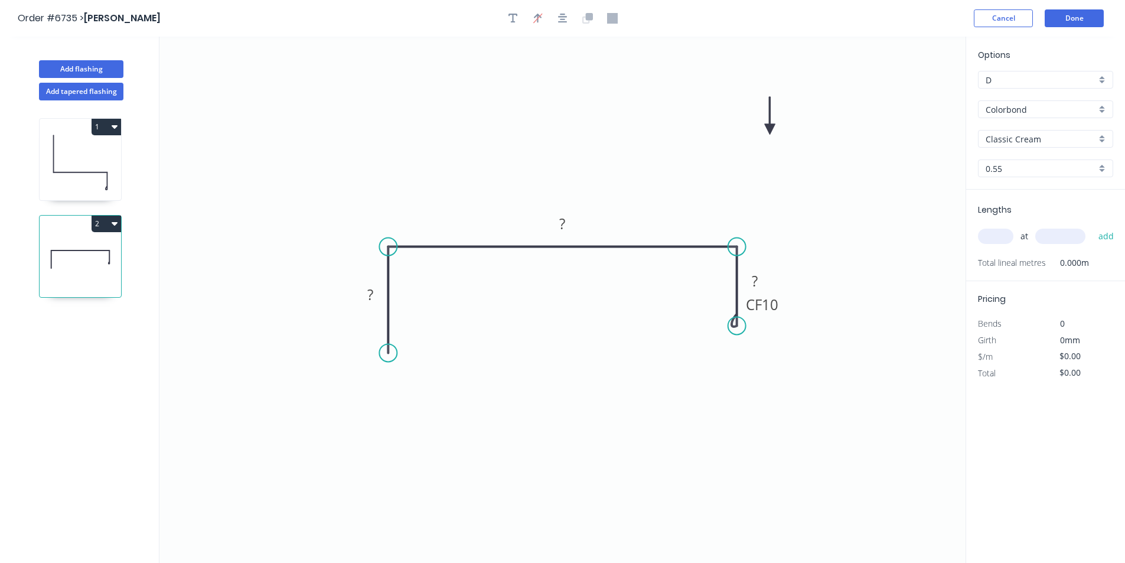
drag, startPoint x: 901, startPoint y: 91, endPoint x: 466, endPoint y: 166, distance: 441.7
click at [765, 135] on icon at bounding box center [770, 116] width 11 height 38
click at [518, 19] on button "button" at bounding box center [513, 18] width 18 height 18
drag, startPoint x: 245, startPoint y: 80, endPoint x: 589, endPoint y: 172, distance: 355.9
click at [592, 177] on textarea at bounding box center [583, 181] width 96 height 44
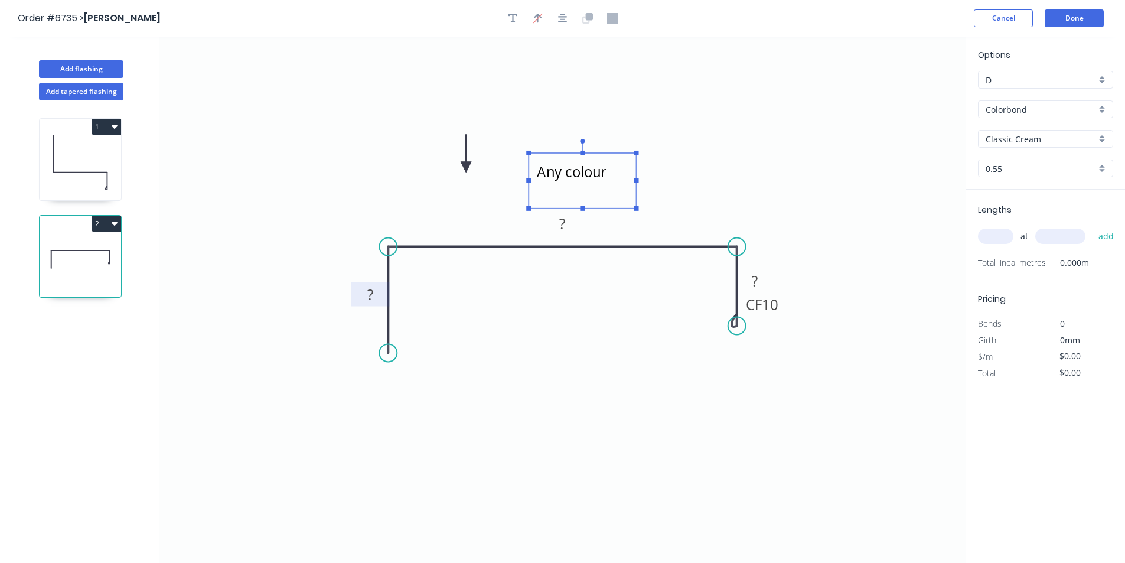
type textarea "Any colour"
click at [380, 293] on rect at bounding box center [371, 295] width 24 height 17
drag, startPoint x: 393, startPoint y: 358, endPoint x: 416, endPoint y: 359, distance: 22.5
click at [418, 366] on circle at bounding box center [418, 366] width 18 height 18
click at [409, 258] on tspan "?" at bounding box center [409, 263] width 6 height 19
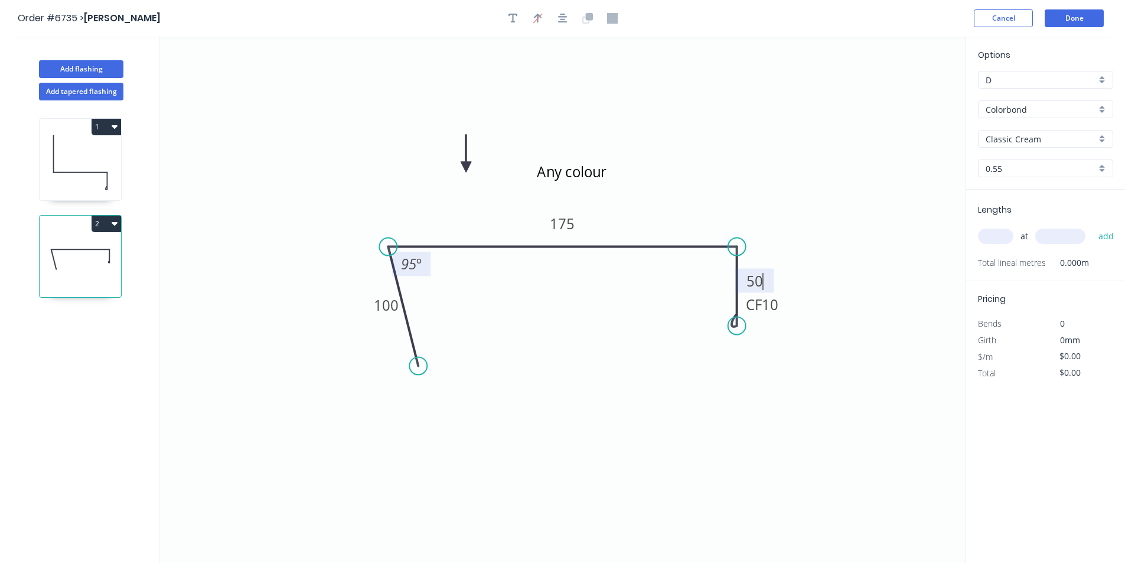
type input "$21.09"
click at [999, 239] on input "text" at bounding box center [995, 236] width 35 height 15
type input "1"
type input "1000"
click at [1093, 226] on button "add" at bounding box center [1107, 236] width 28 height 20
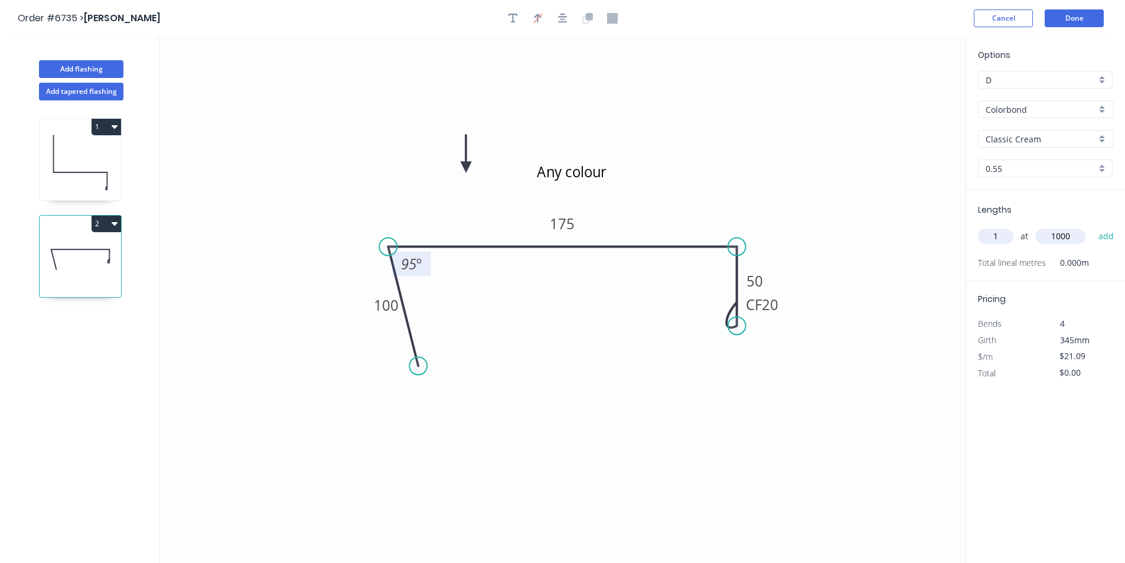
type input "$21.09"
click at [1088, 16] on button "Done" at bounding box center [1074, 18] width 59 height 18
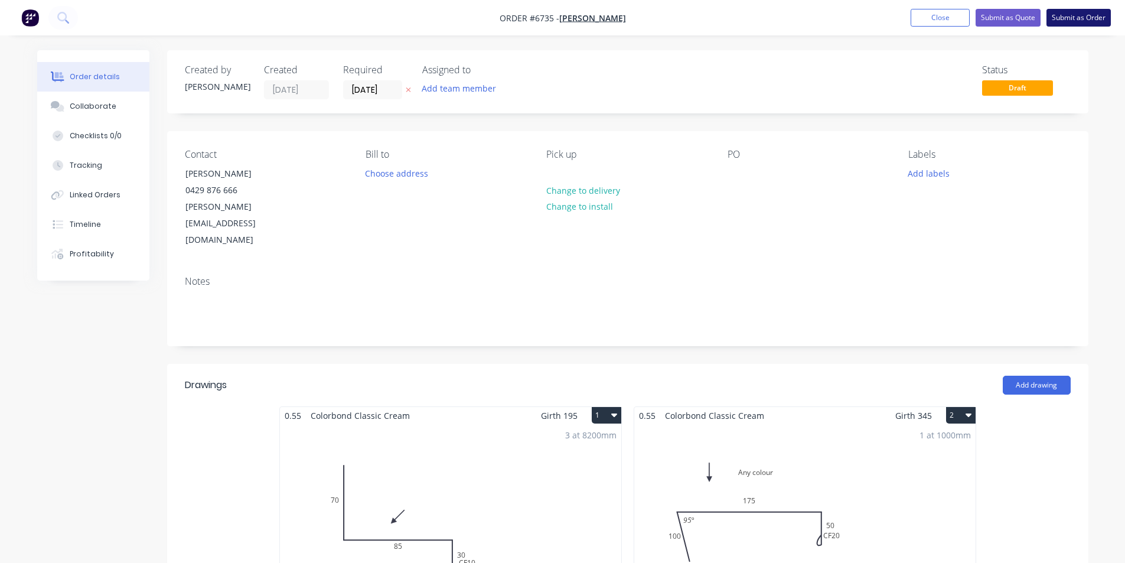
click at [1083, 21] on button "Submit as Order" at bounding box center [1079, 18] width 64 height 18
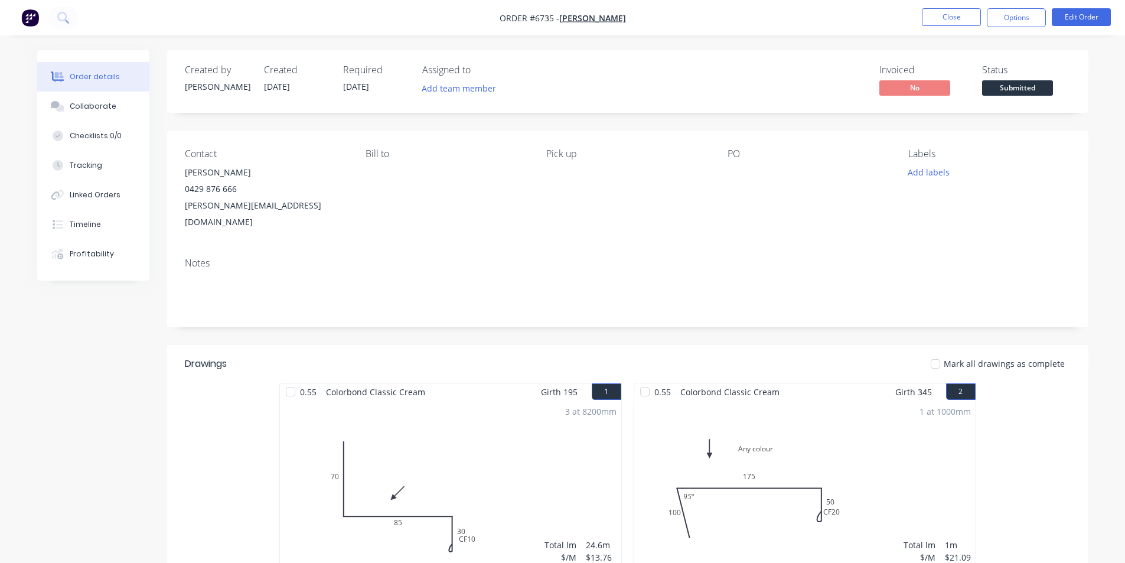
drag, startPoint x: 836, startPoint y: 228, endPoint x: 513, endPoint y: 213, distance: 322.9
click at [834, 229] on div "Contact [PERSON_NAME] [PHONE_NUMBER] [PERSON_NAME][EMAIL_ADDRESS][DOMAIN_NAME] …" at bounding box center [627, 190] width 921 height 118
click at [122, 96] on button "Collaborate" at bounding box center [93, 107] width 112 height 30
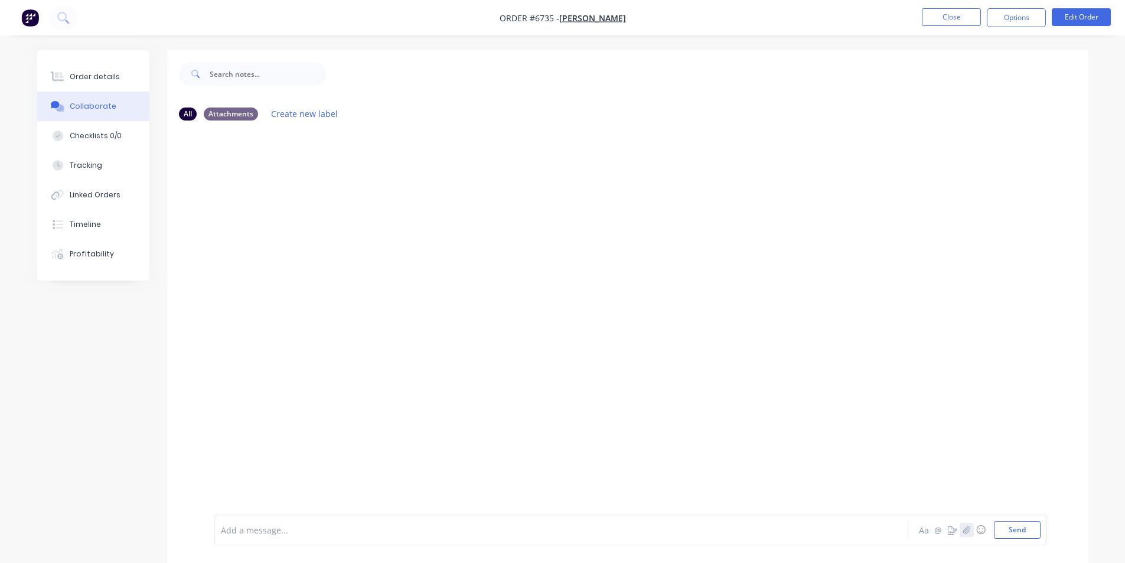
click at [964, 527] on icon "button" at bounding box center [966, 530] width 7 height 8
click at [1031, 540] on div "Loading PDF… Add a message... Aa @ ☺ Send" at bounding box center [630, 499] width 833 height 91
click at [1031, 535] on button "Send" at bounding box center [1017, 530] width 47 height 18
click at [115, 77] on div "Order details" at bounding box center [95, 76] width 50 height 11
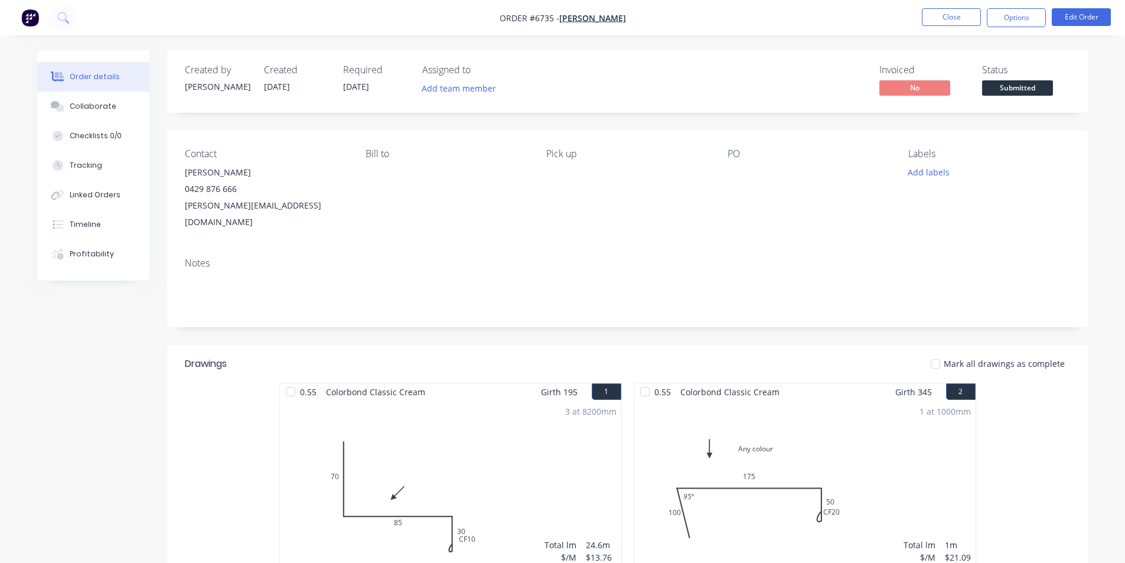
click at [1031, 93] on span "Submitted" at bounding box center [1017, 87] width 71 height 15
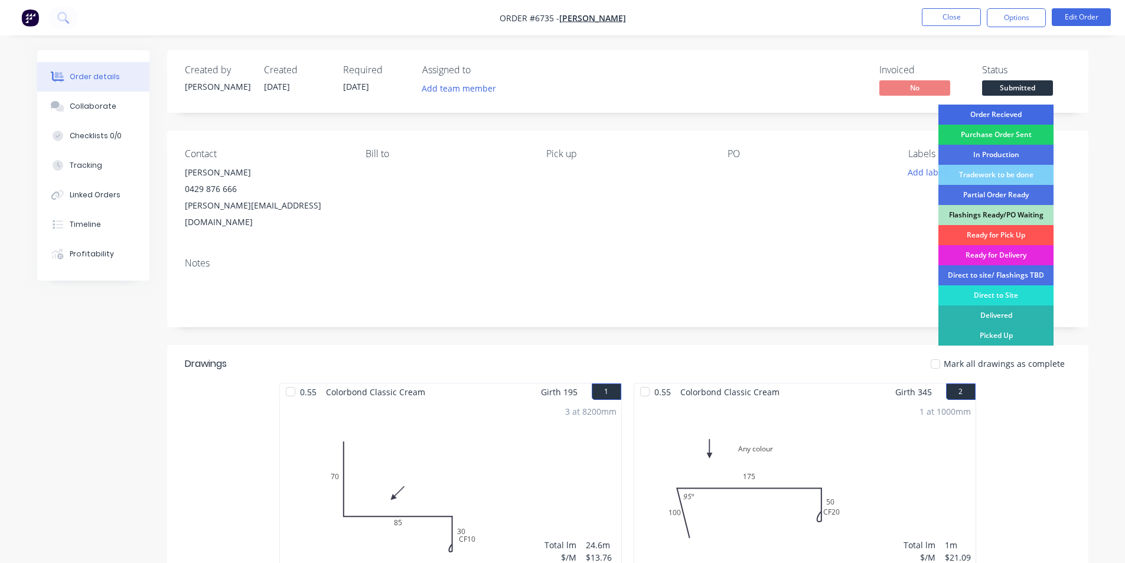
click at [1030, 114] on div "Order Recieved" at bounding box center [996, 115] width 115 height 20
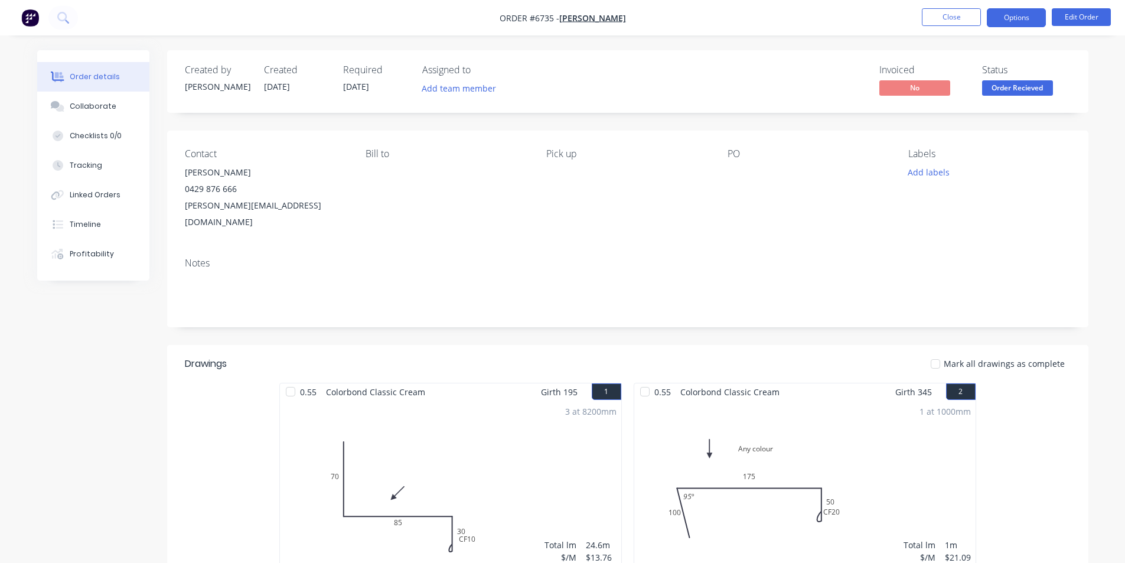
click at [1031, 13] on button "Options" at bounding box center [1016, 17] width 59 height 19
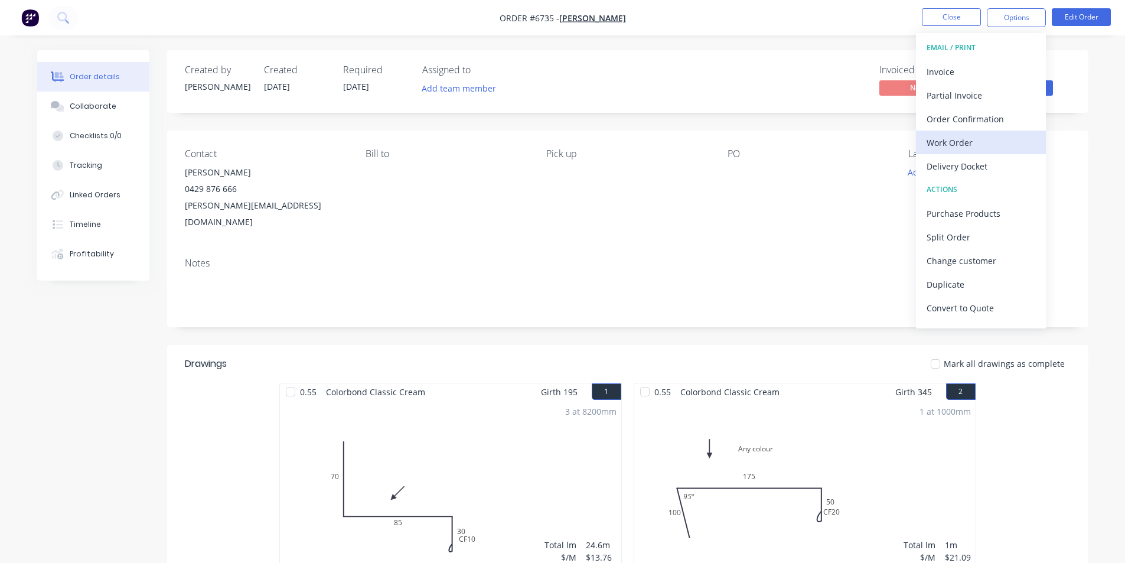
click at [973, 138] on div "Work Order" at bounding box center [981, 142] width 109 height 17
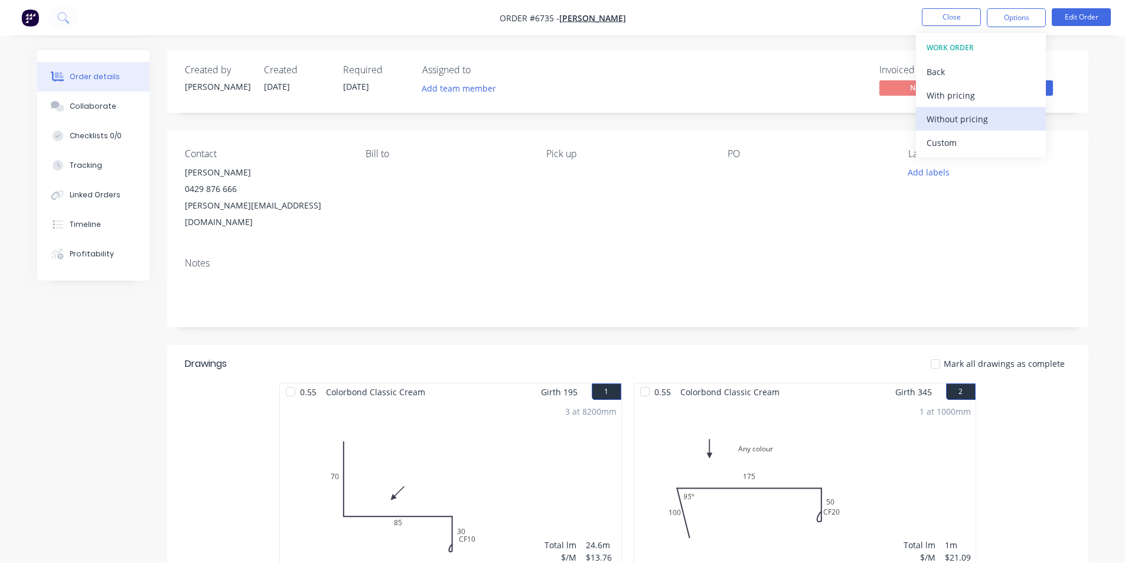
click at [973, 126] on div "Without pricing" at bounding box center [981, 118] width 109 height 17
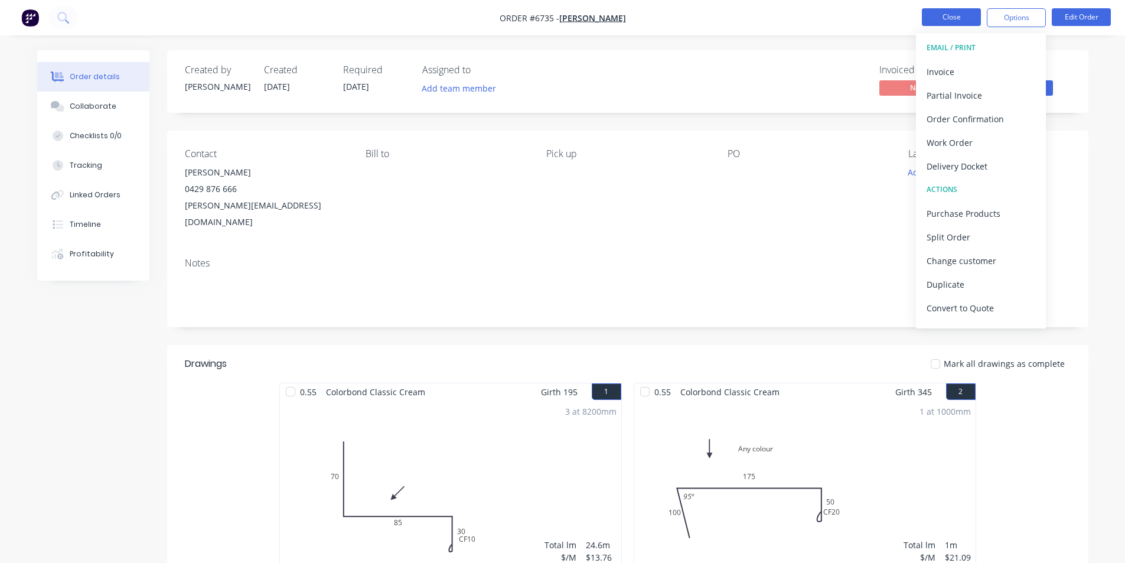
click at [950, 25] on button "Close" at bounding box center [951, 17] width 59 height 18
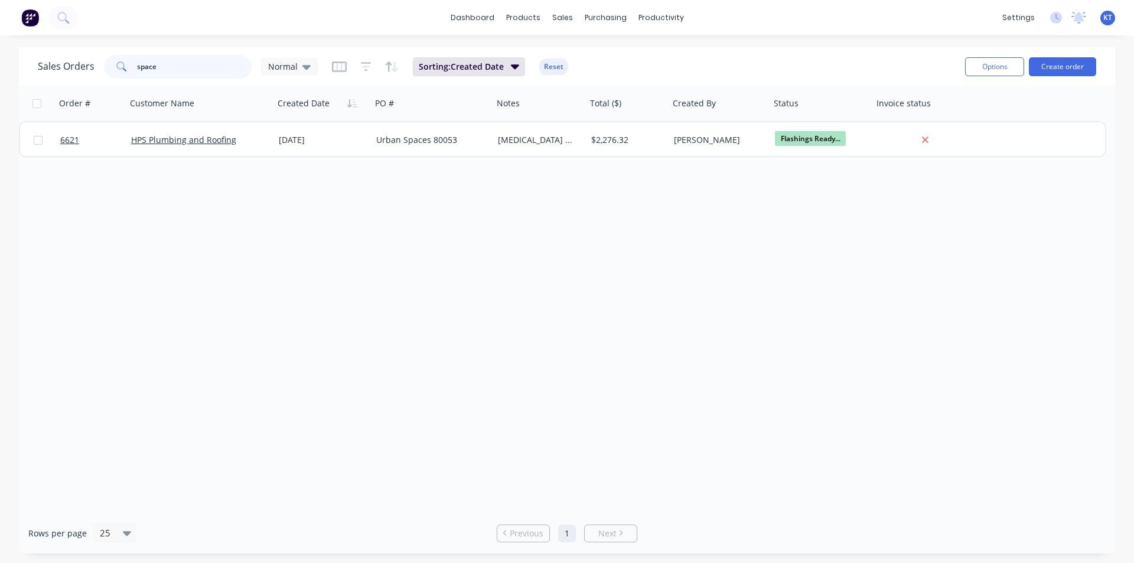
click at [189, 78] on input "space" at bounding box center [194, 67] width 115 height 24
click at [188, 76] on input "space" at bounding box center [194, 67] width 115 height 24
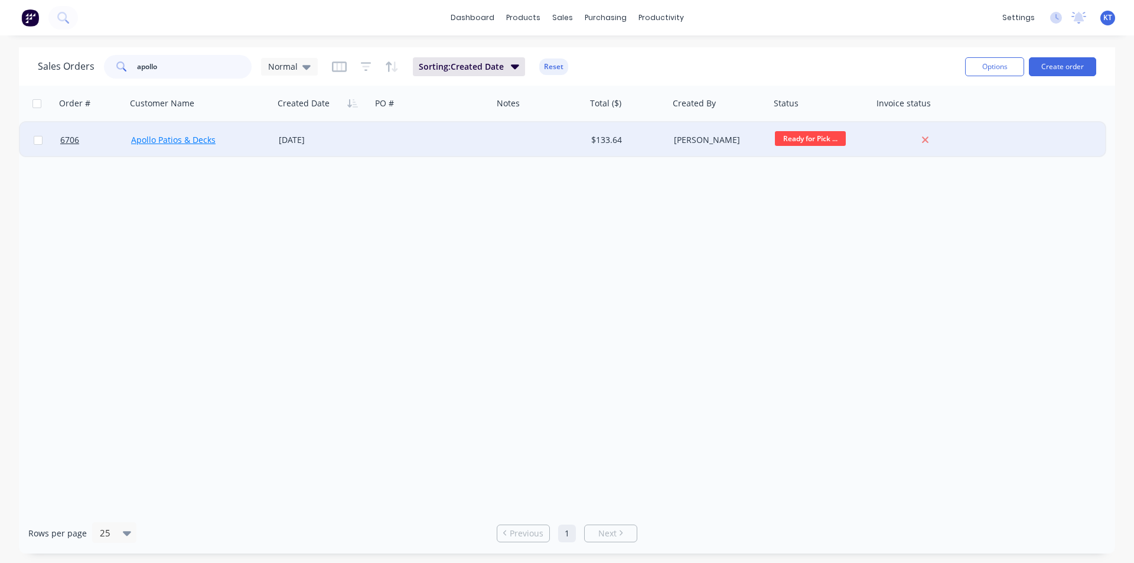
type input "apollo"
click at [175, 135] on link "Apollo Patios & Decks" at bounding box center [173, 139] width 84 height 11
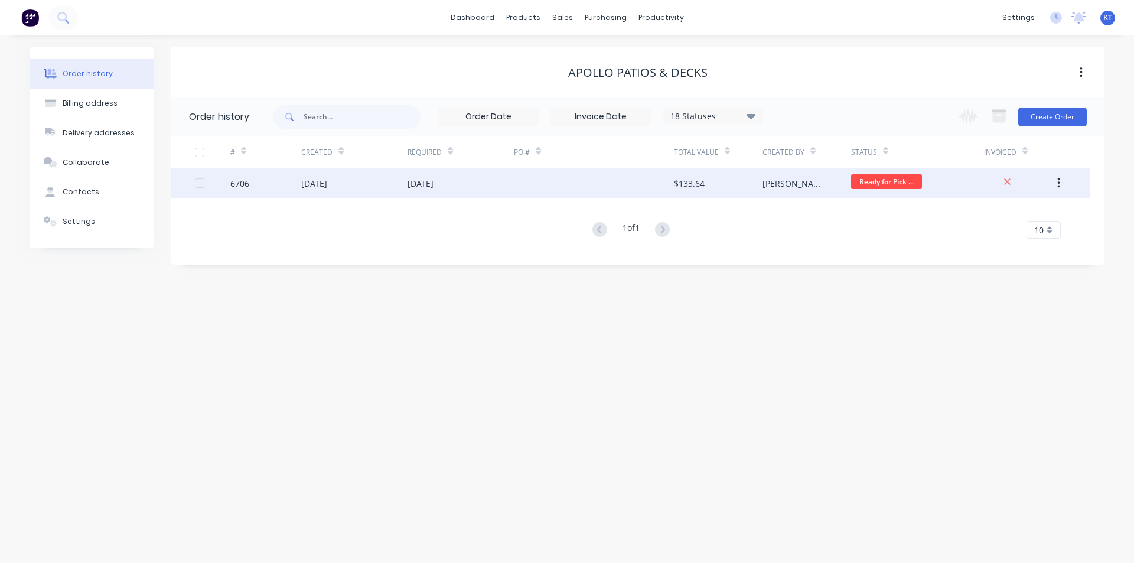
click at [763, 187] on div "[PERSON_NAME]" at bounding box center [795, 183] width 65 height 12
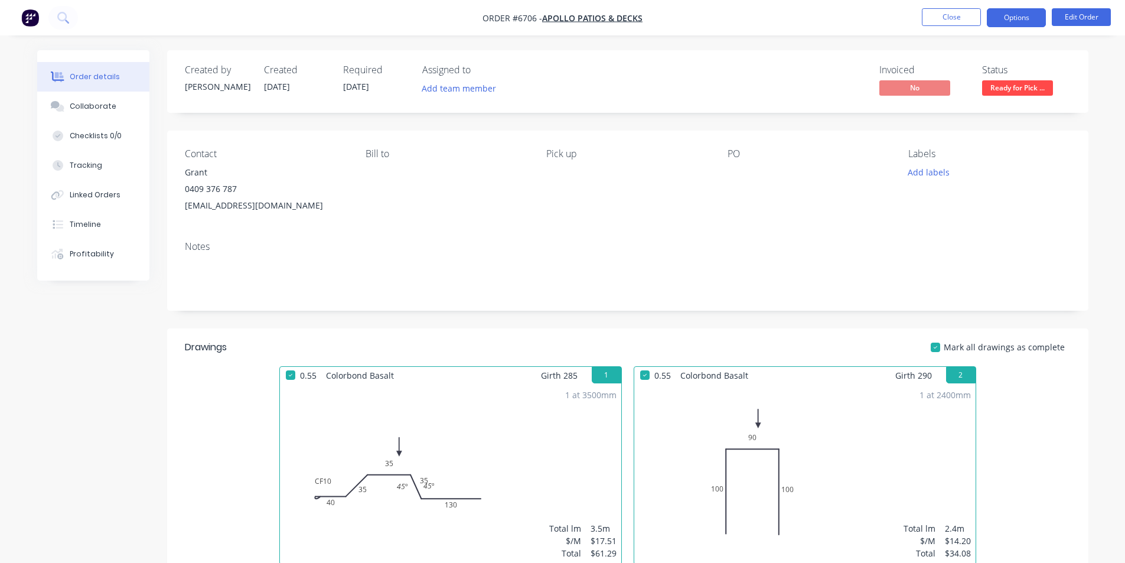
click at [1044, 25] on button "Options" at bounding box center [1016, 17] width 59 height 19
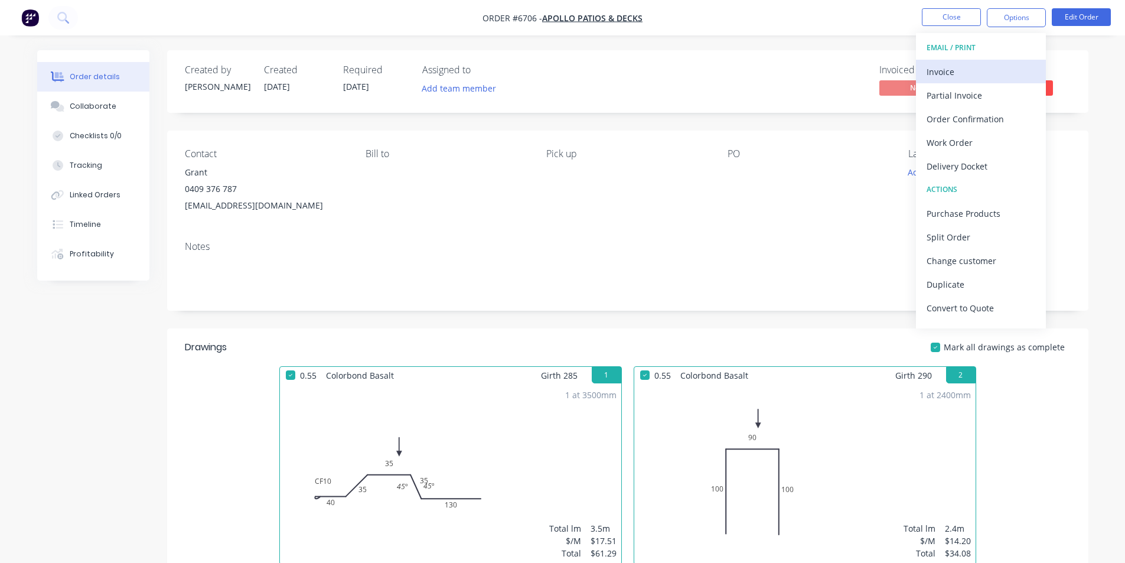
click at [977, 75] on div "Invoice" at bounding box center [981, 71] width 109 height 17
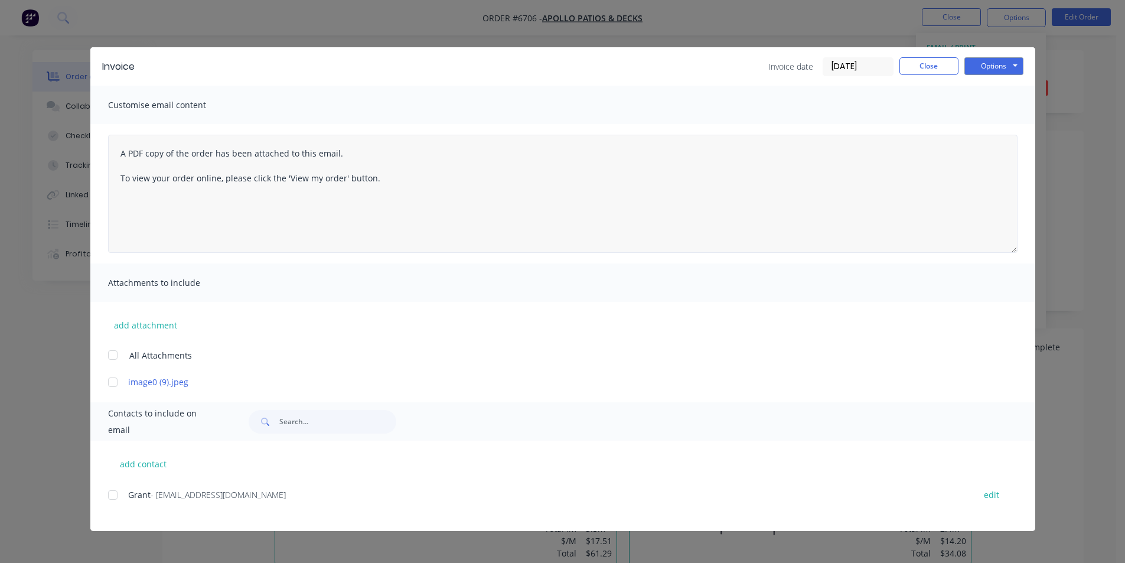
click at [110, 494] on div at bounding box center [113, 495] width 24 height 24
click at [980, 68] on button "Options" at bounding box center [994, 66] width 59 height 18
click at [998, 132] on button "Email" at bounding box center [1003, 125] width 76 height 19
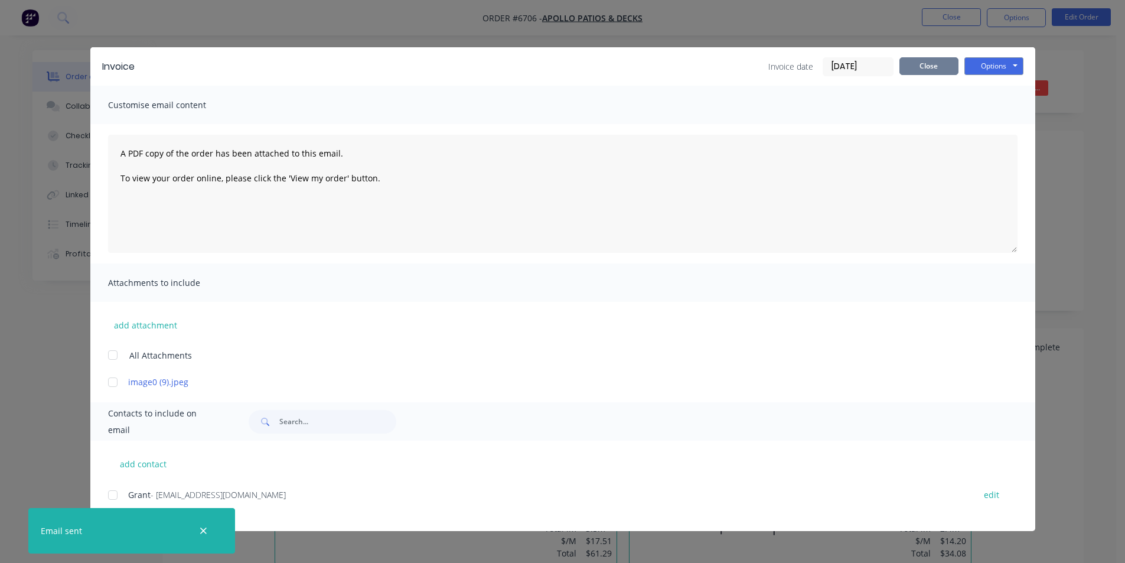
click at [952, 70] on button "Close" at bounding box center [929, 66] width 59 height 18
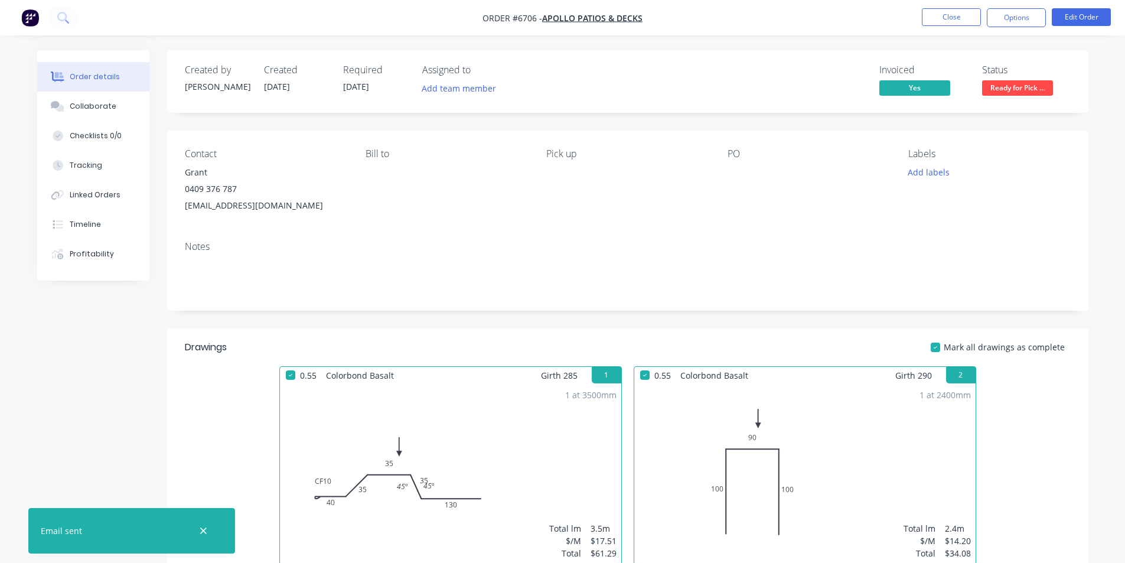
drag, startPoint x: 1025, startPoint y: 82, endPoint x: 1014, endPoint y: 90, distance: 13.5
click at [1021, 80] on span at bounding box center [1018, 78] width 8 height 4
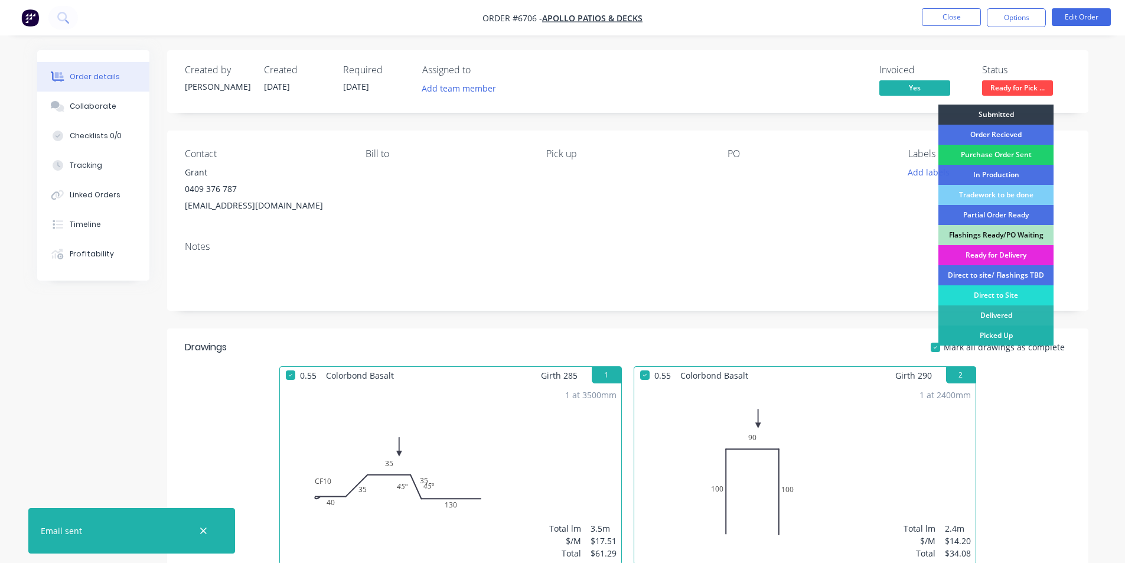
click at [991, 336] on div "Picked Up" at bounding box center [996, 335] width 115 height 20
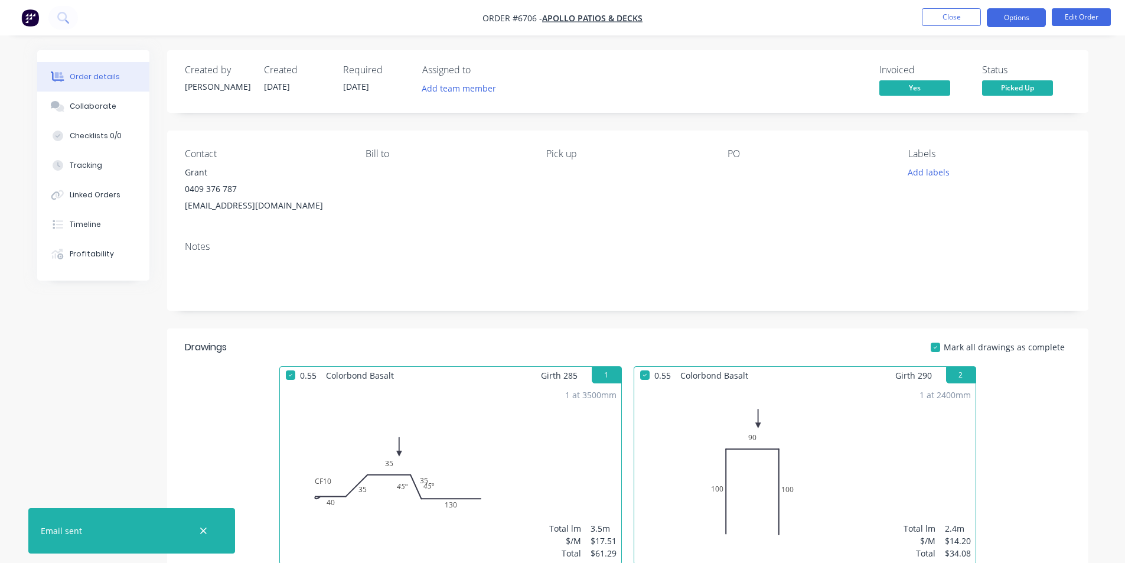
click at [1027, 14] on button "Options" at bounding box center [1016, 17] width 59 height 19
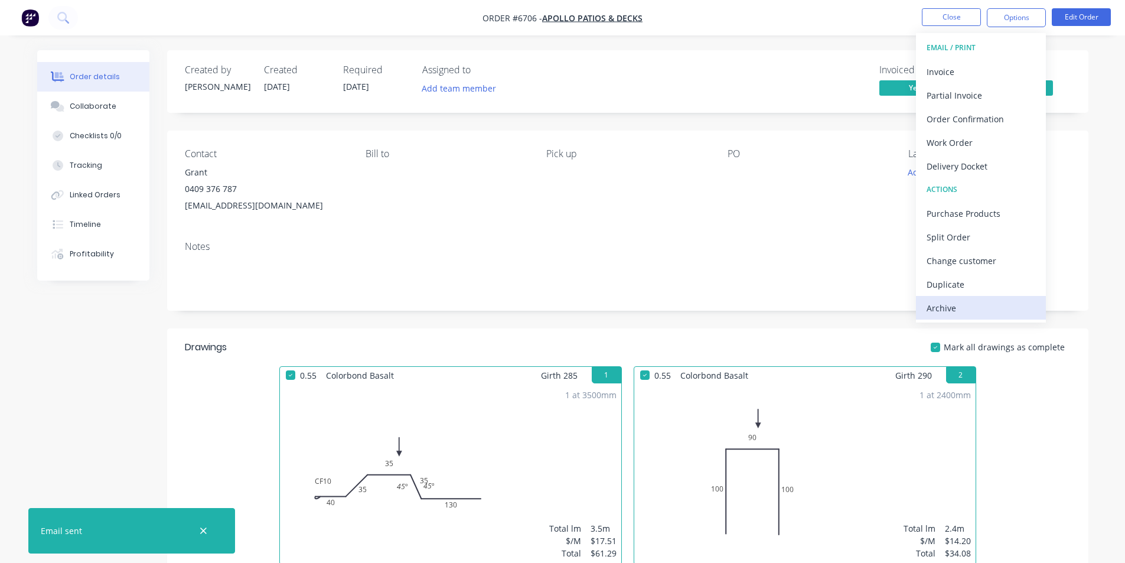
click at [950, 315] on div "Archive" at bounding box center [981, 307] width 109 height 17
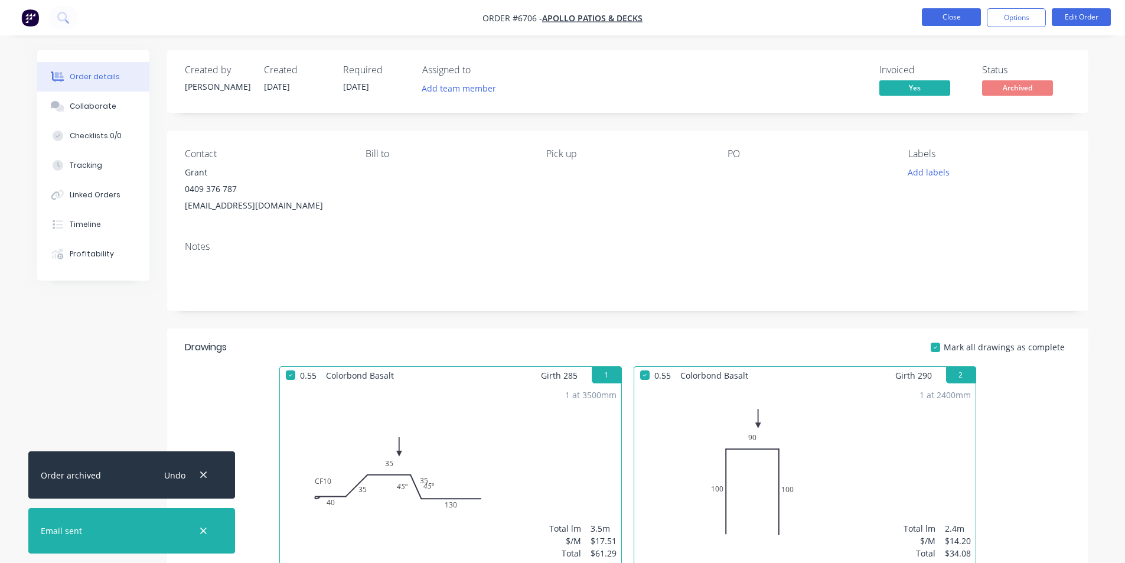
click at [948, 22] on button "Close" at bounding box center [951, 17] width 59 height 18
